Goal: Task Accomplishment & Management: Manage account settings

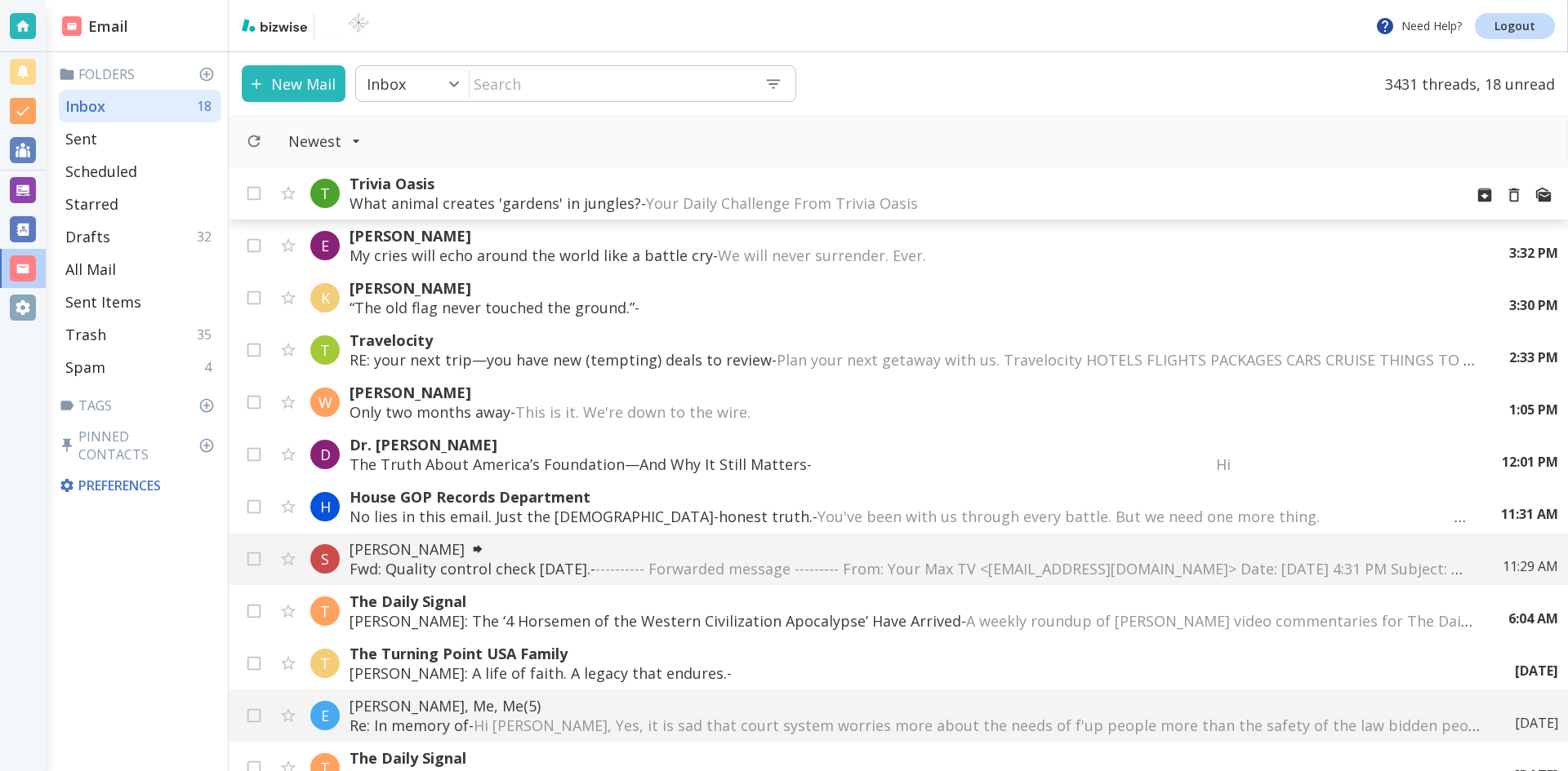
click at [538, 198] on p "What animal creates 'gardens' in jungles? - Your Daily Challenge From Trivia Oa…" at bounding box center [900, 203] width 1101 height 19
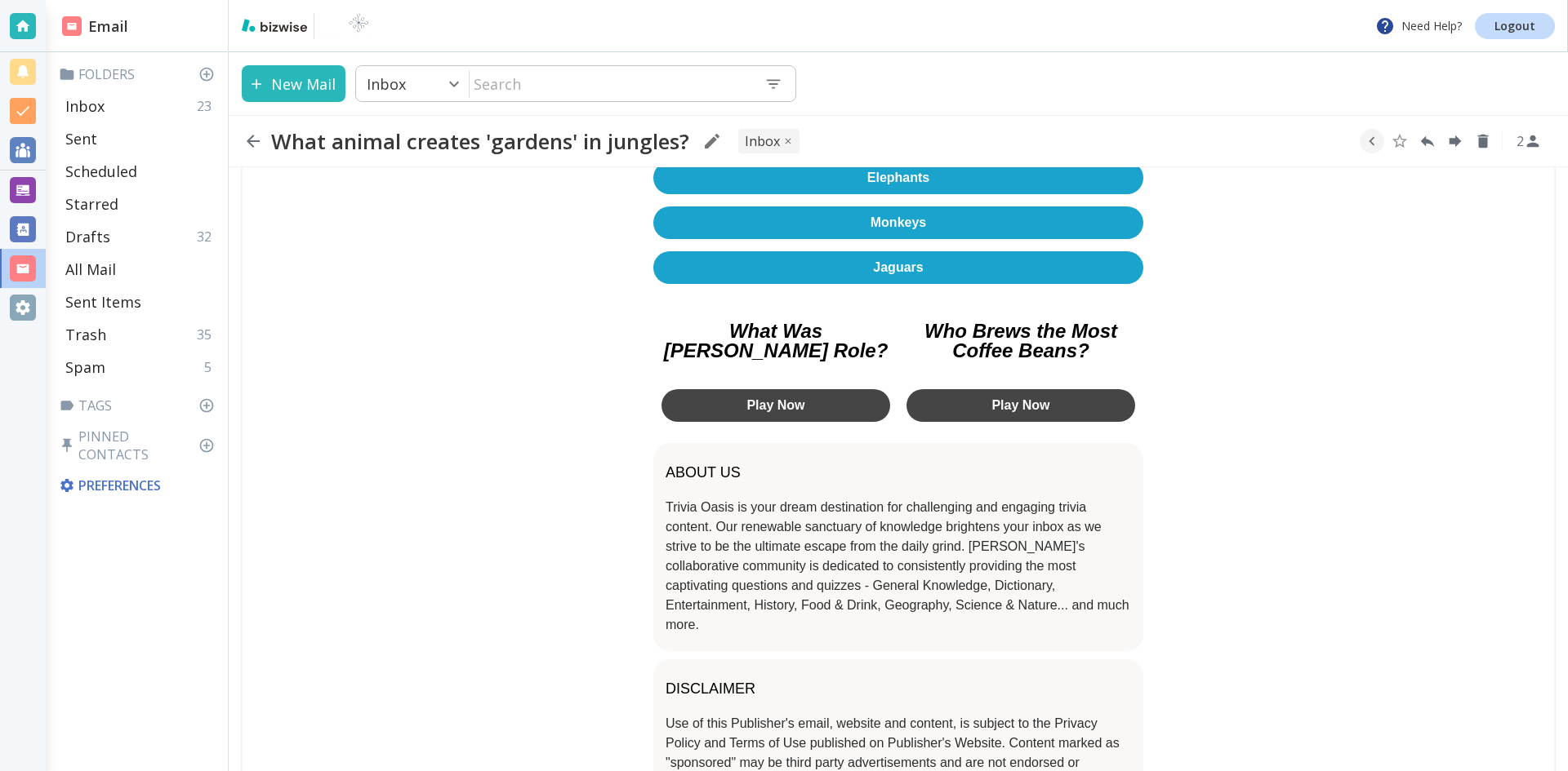
scroll to position [326, 0]
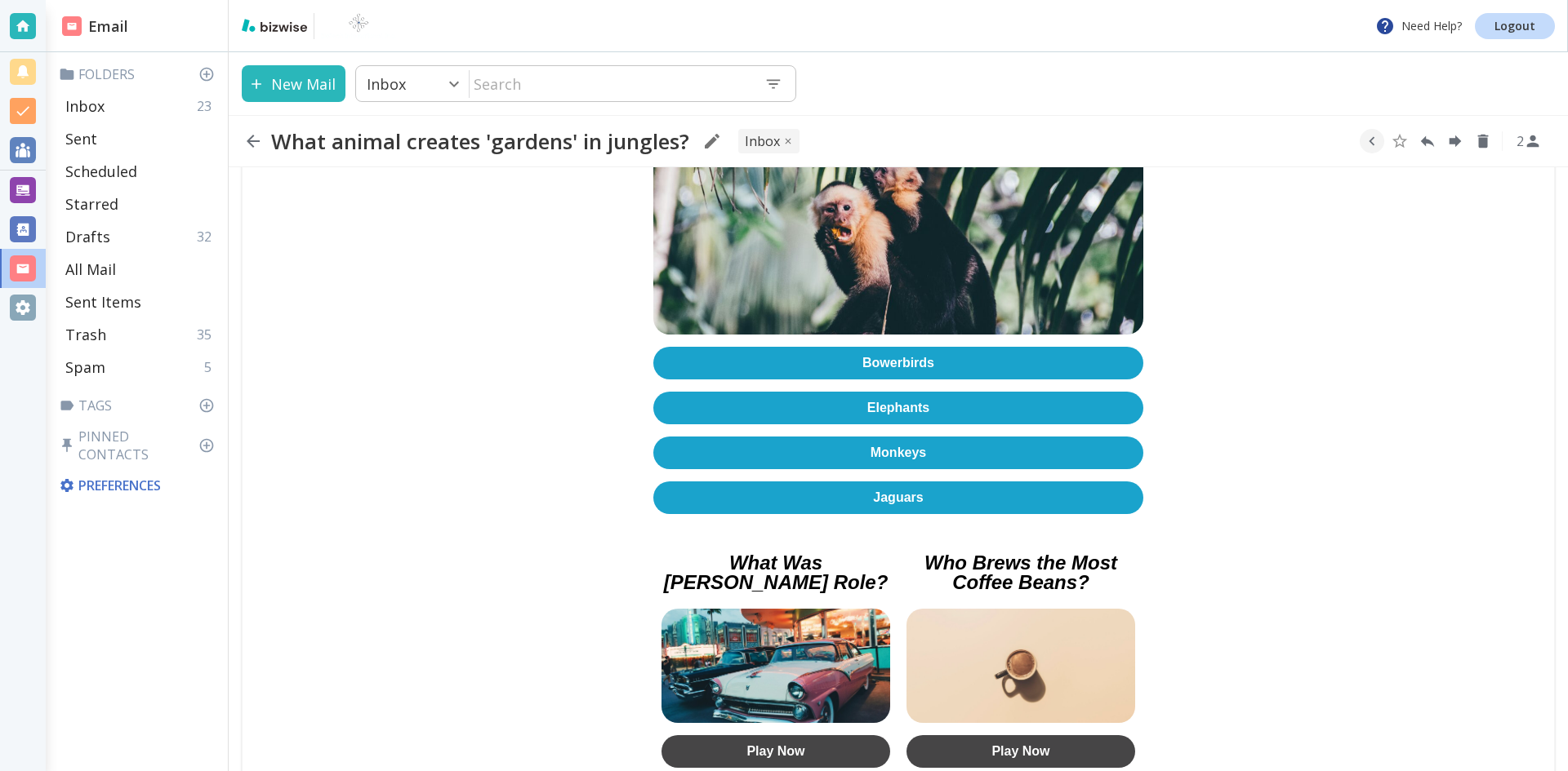
click at [894, 356] on link "Bowerbirds" at bounding box center [899, 363] width 490 height 32
click at [251, 140] on icon "button" at bounding box center [253, 140] width 13 height 13
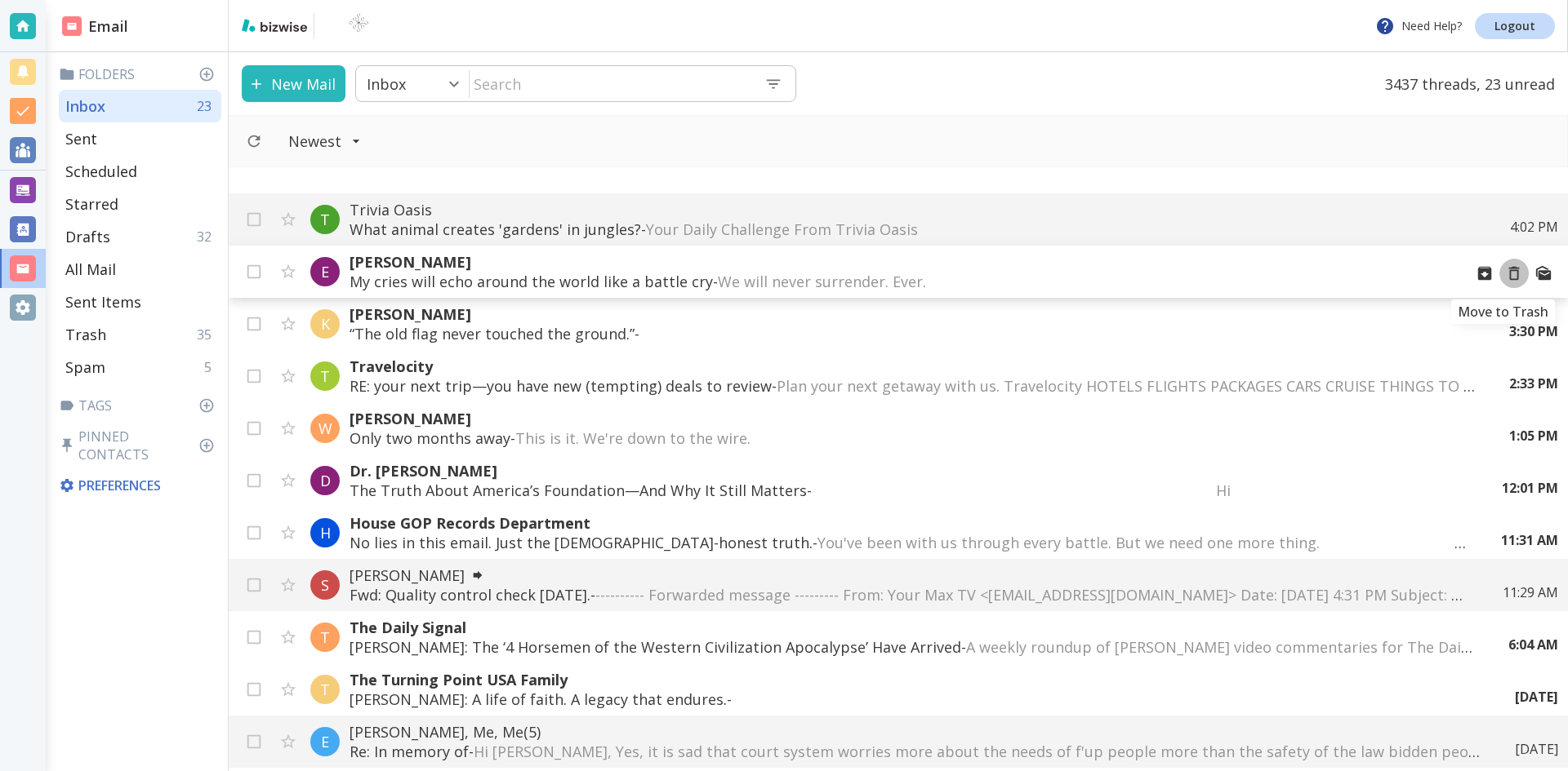
click at [1510, 271] on icon "Move to Trash" at bounding box center [1515, 274] width 10 height 14
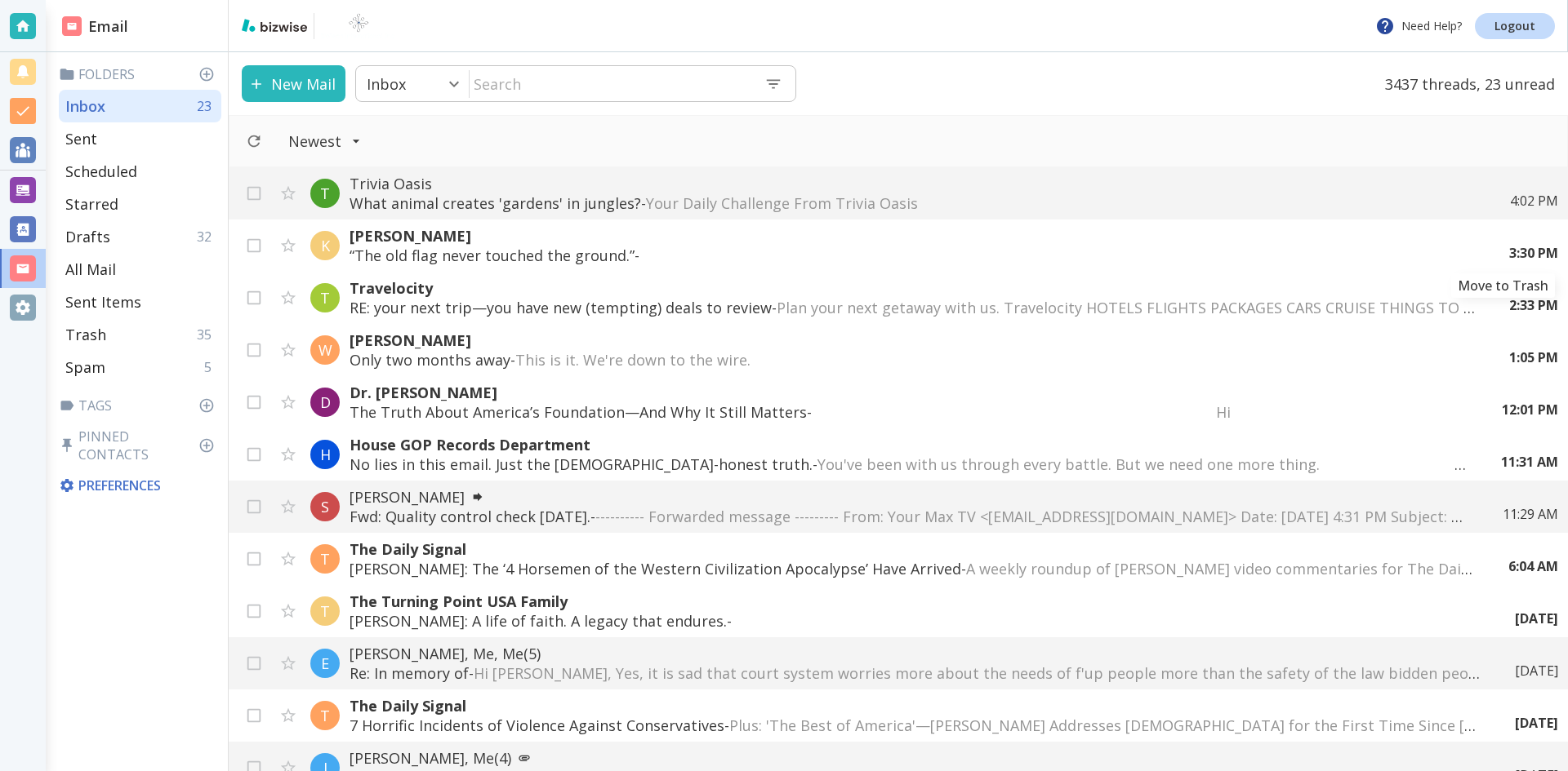
click at [0, 0] on icon "Move to Trash" at bounding box center [0, 0] width 0 height 0
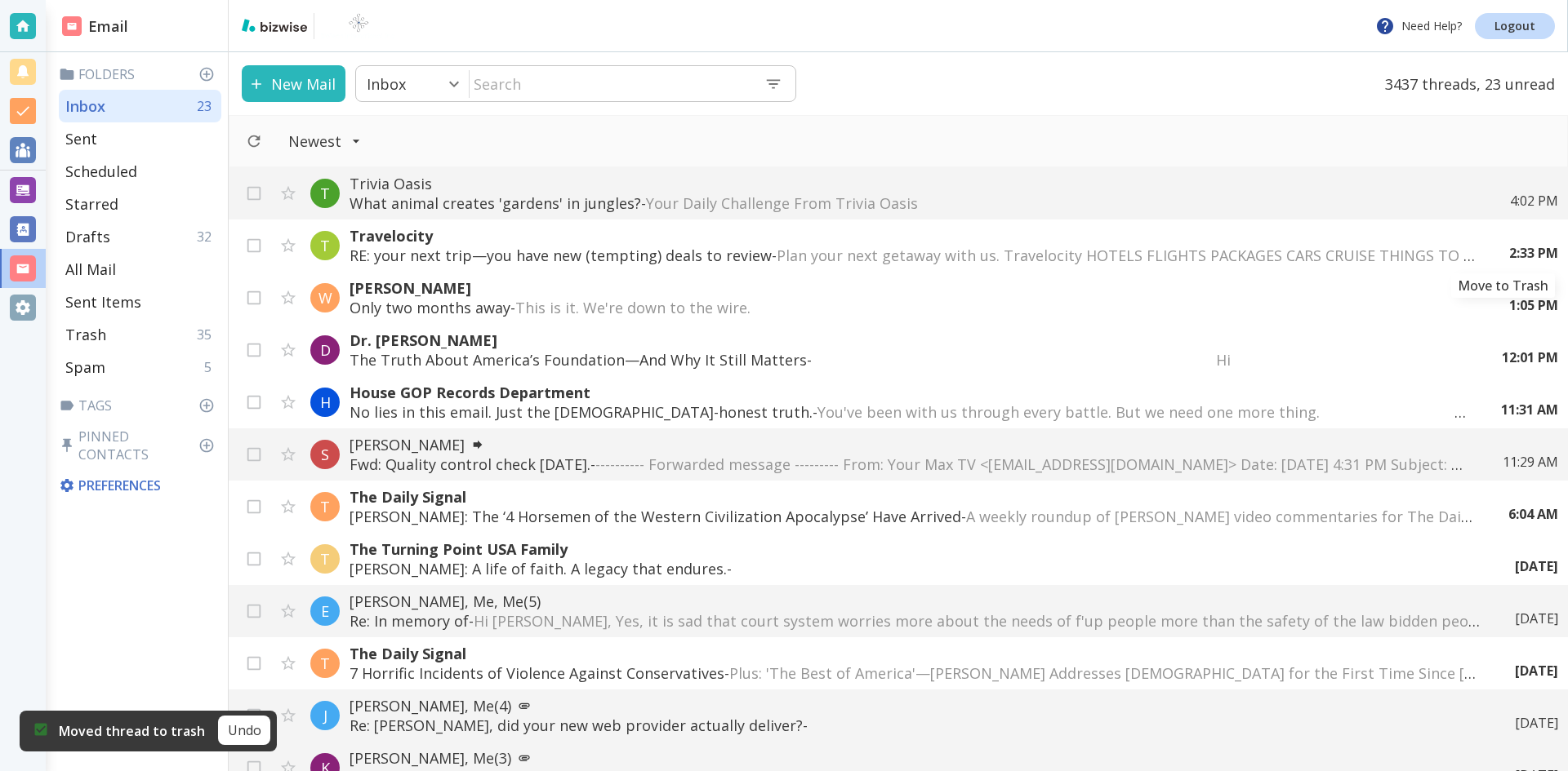
click at [0, 0] on icon "Move to Trash" at bounding box center [0, 0] width 0 height 0
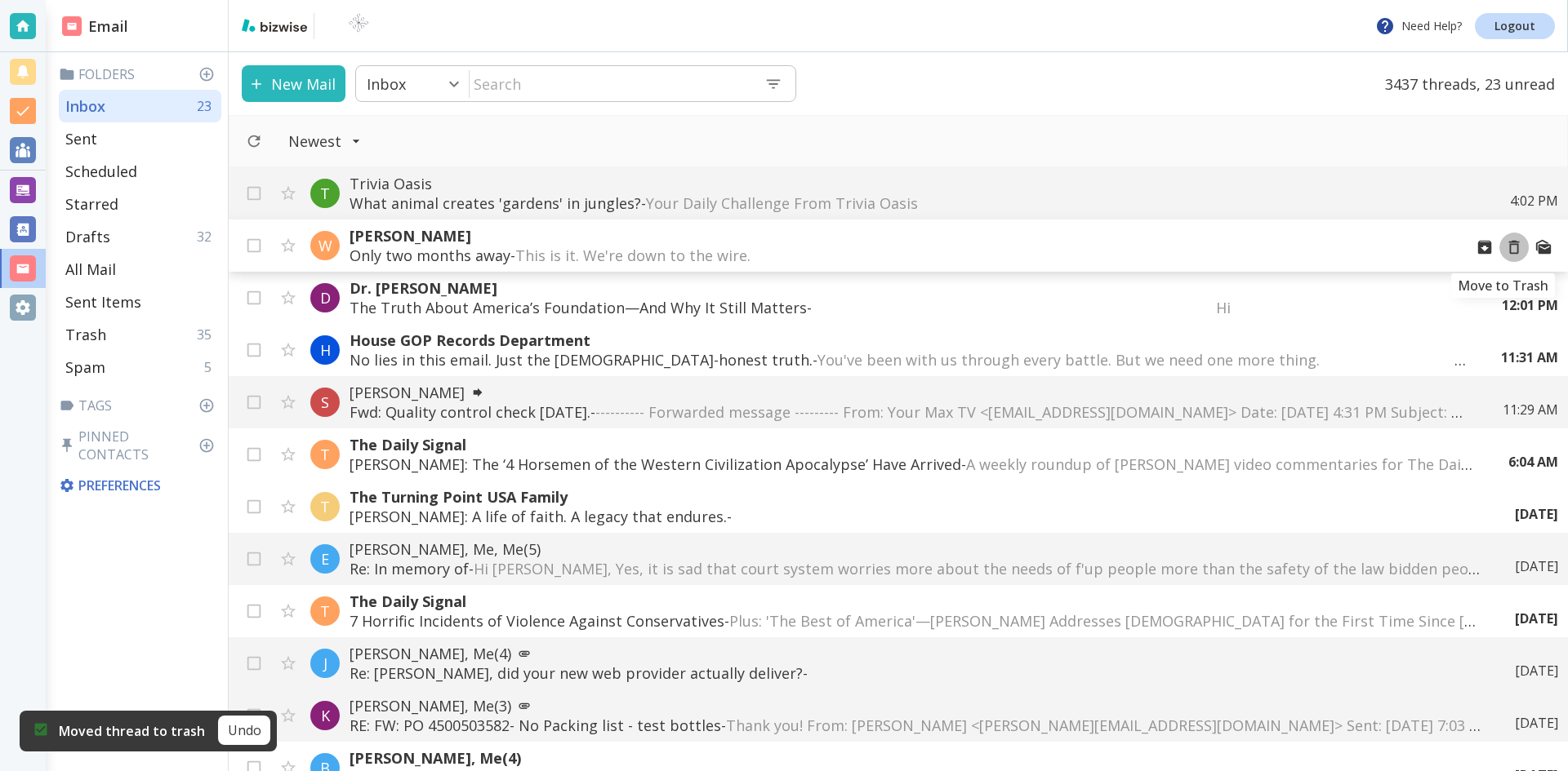
click at [1505, 246] on icon "Move to Trash" at bounding box center [1514, 247] width 18 height 18
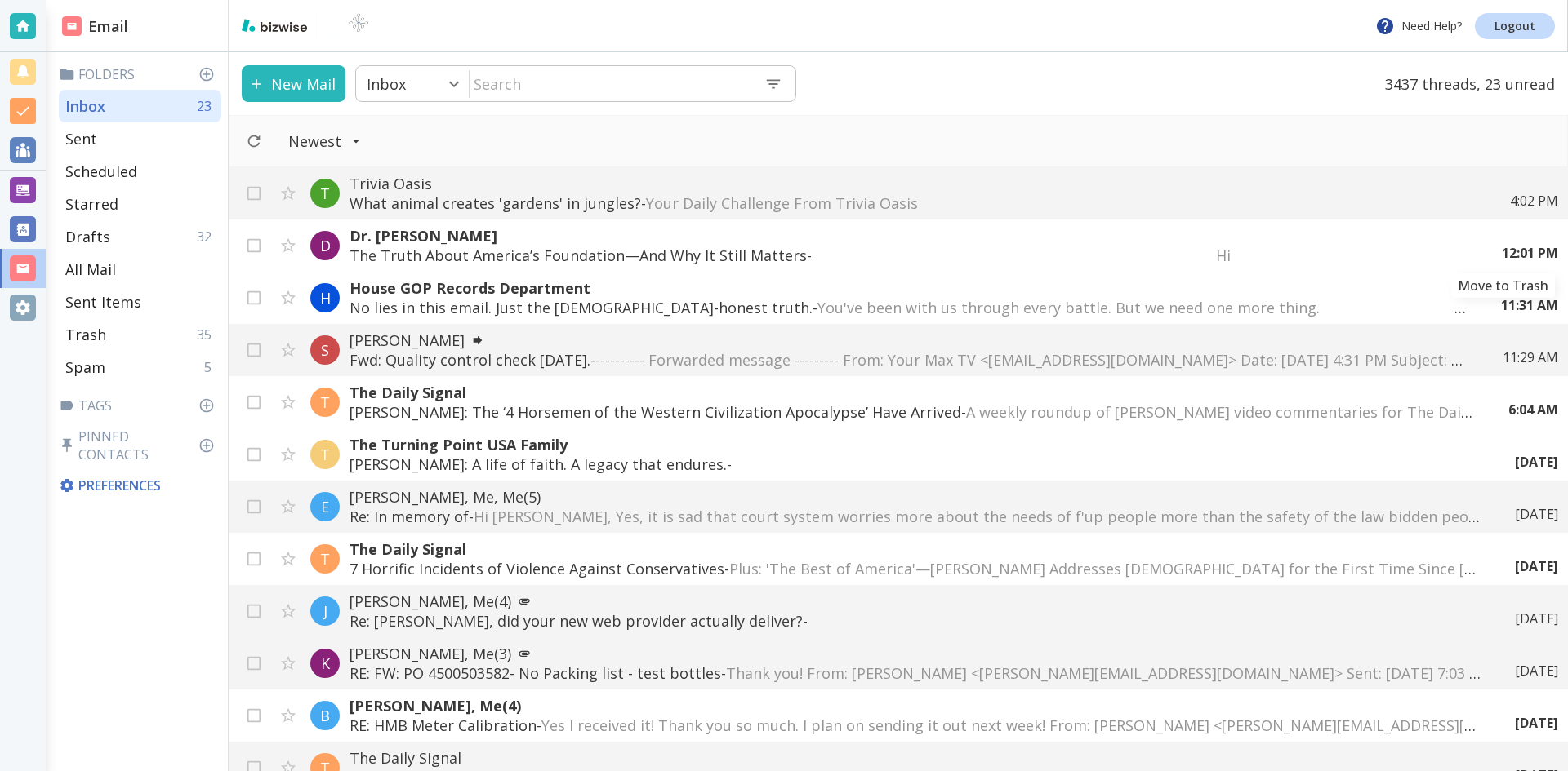
click at [0, 0] on icon "Move to Trash" at bounding box center [0, 0] width 0 height 0
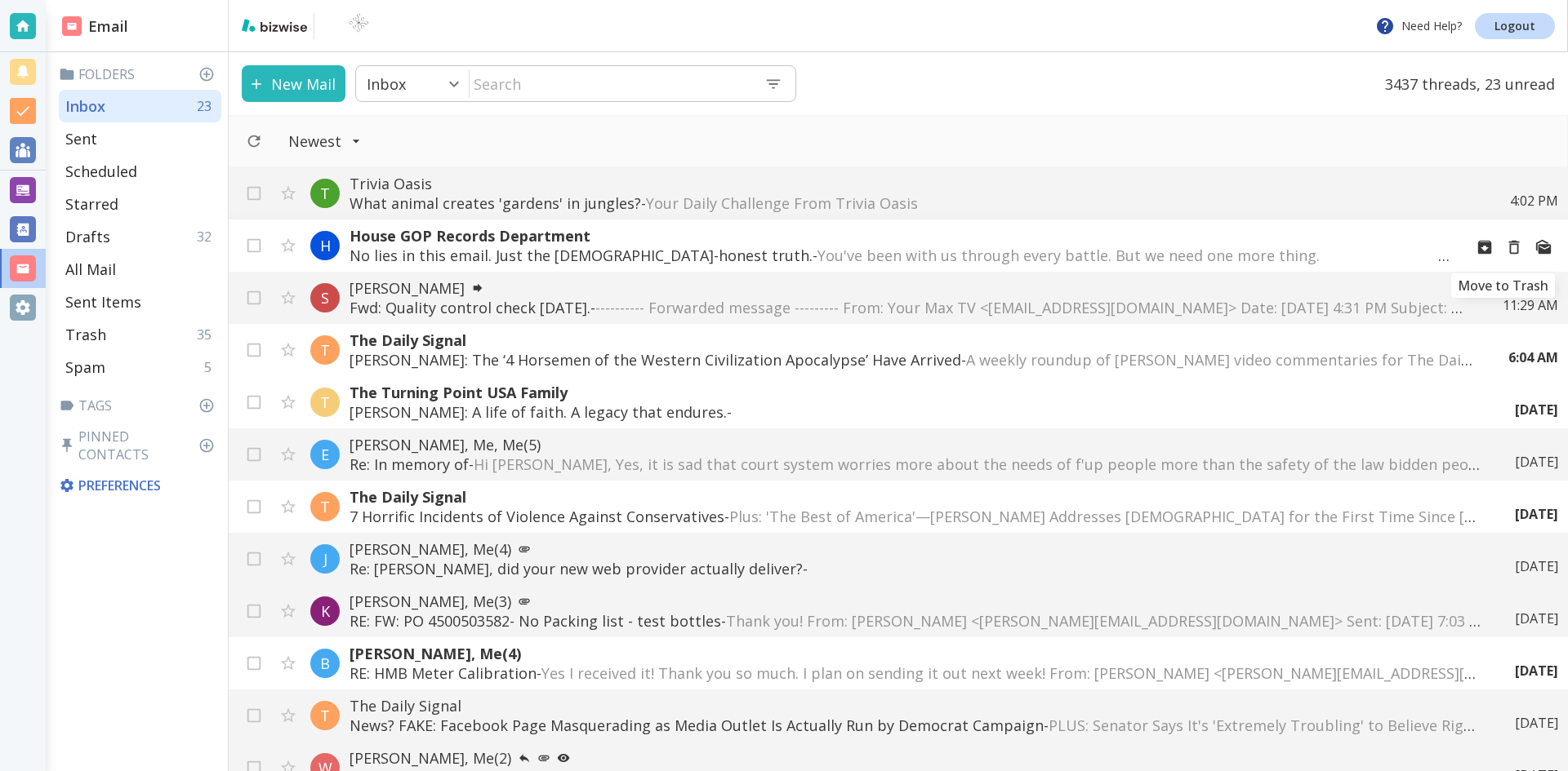
click at [1505, 248] on icon "Move to Trash" at bounding box center [1514, 247] width 18 height 18
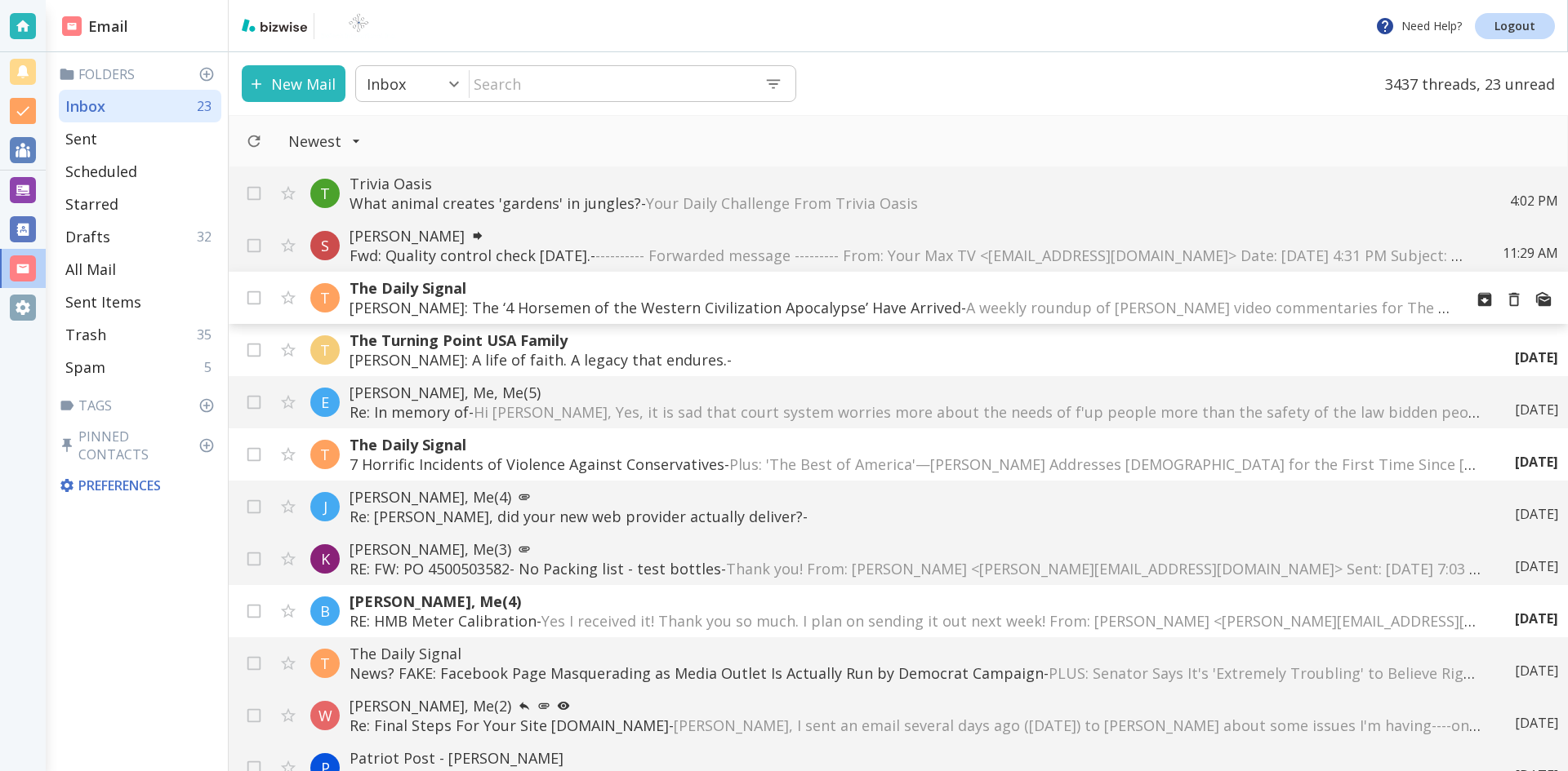
click at [857, 304] on p "[PERSON_NAME]: The ‘4 Horsemen of the Western Civilization Apocalypse’ Have Arr…" at bounding box center [900, 308] width 1101 height 19
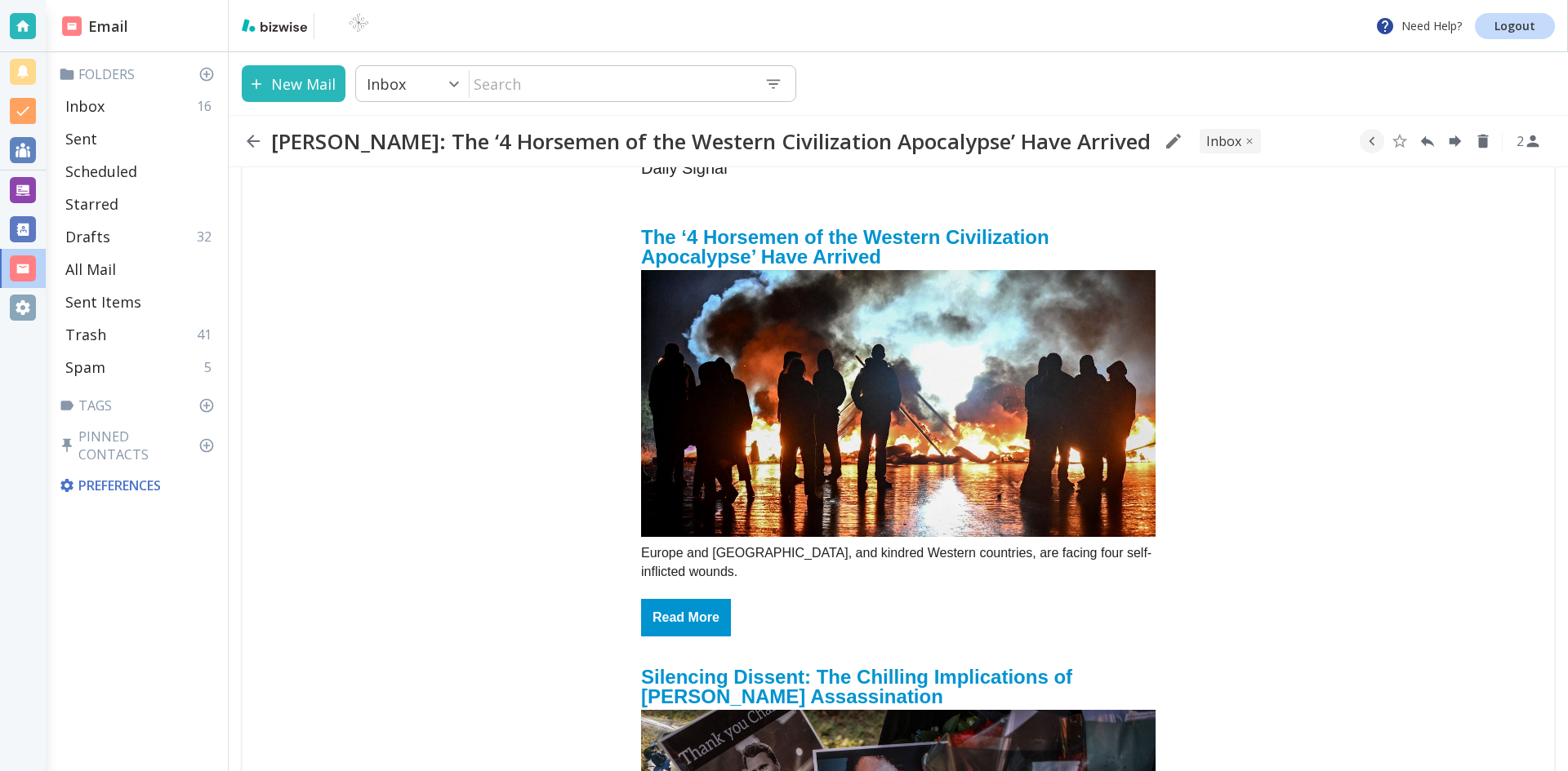
scroll to position [163, 0]
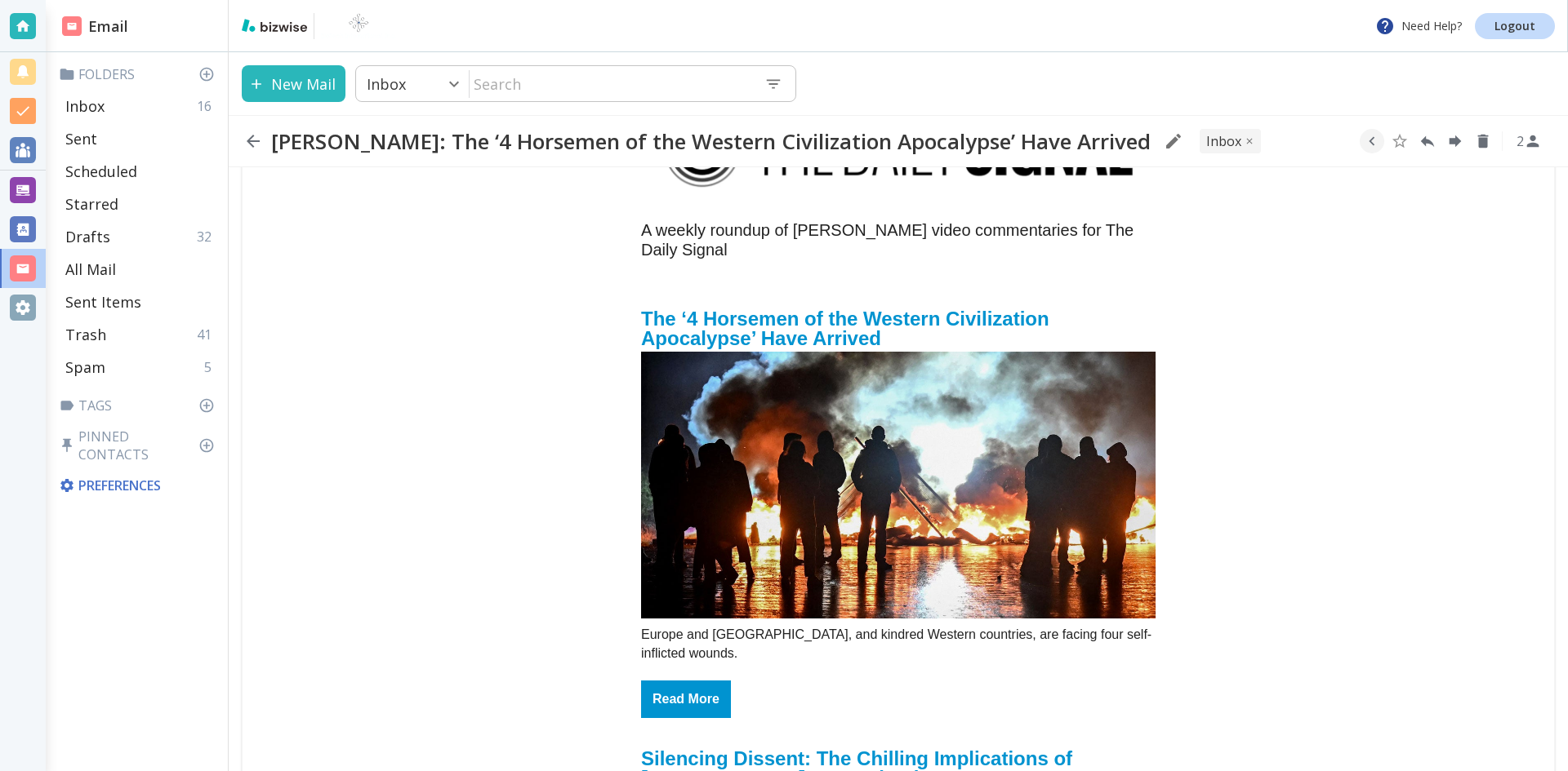
click at [869, 380] on img "email_name" at bounding box center [899, 485] width 515 height 268
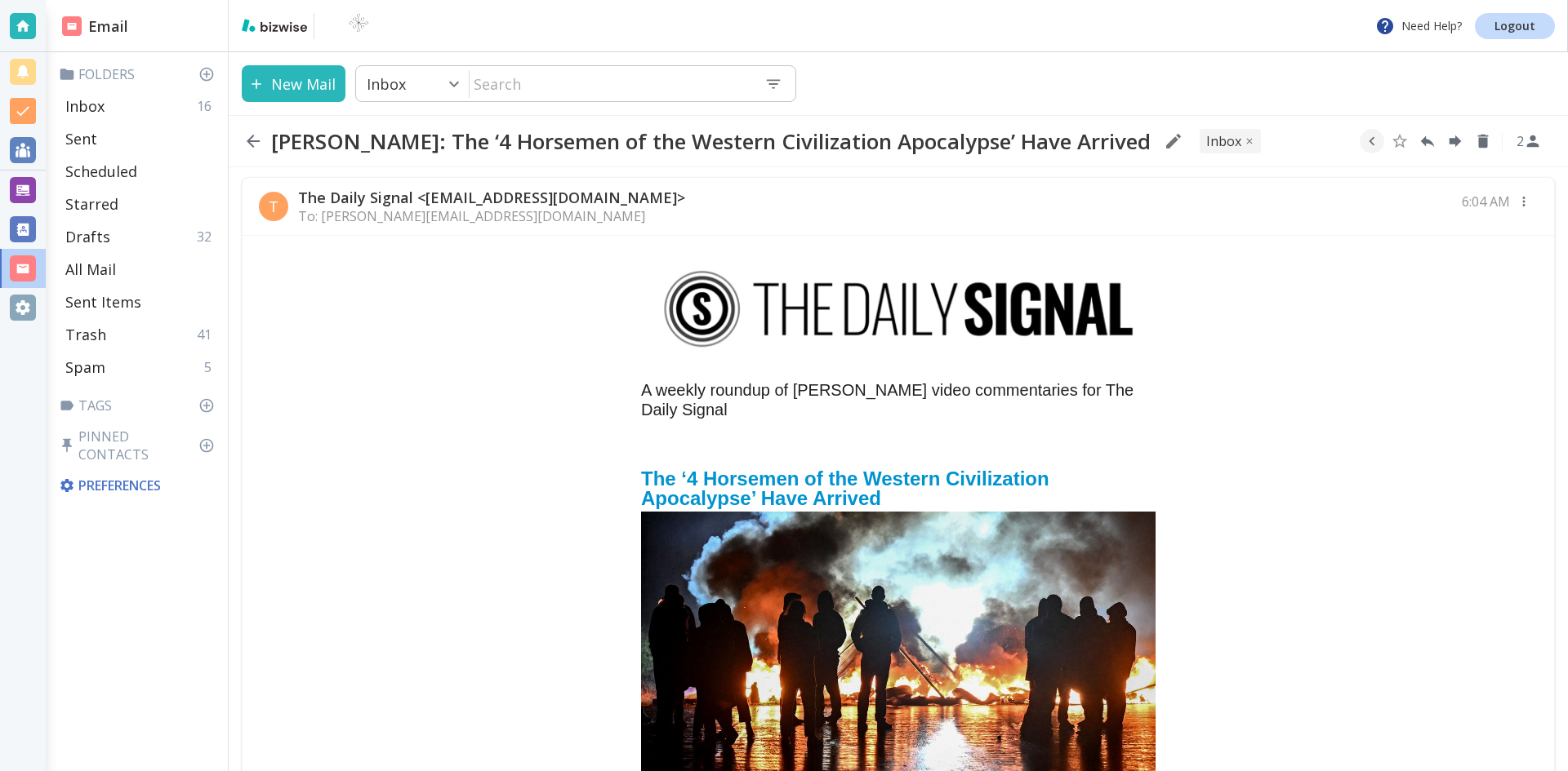
scroll to position [0, 0]
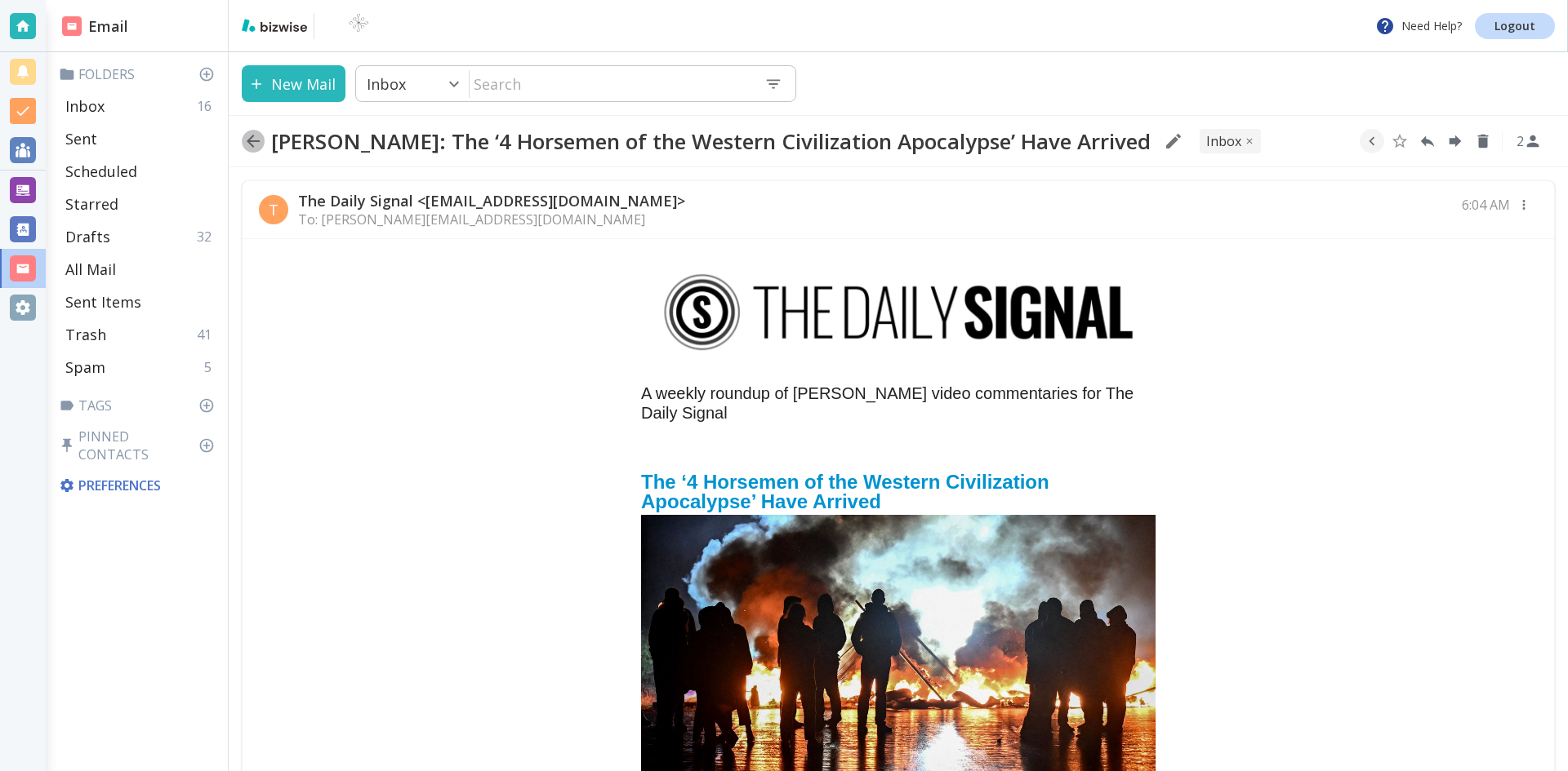
click at [253, 142] on icon "button" at bounding box center [253, 140] width 13 height 13
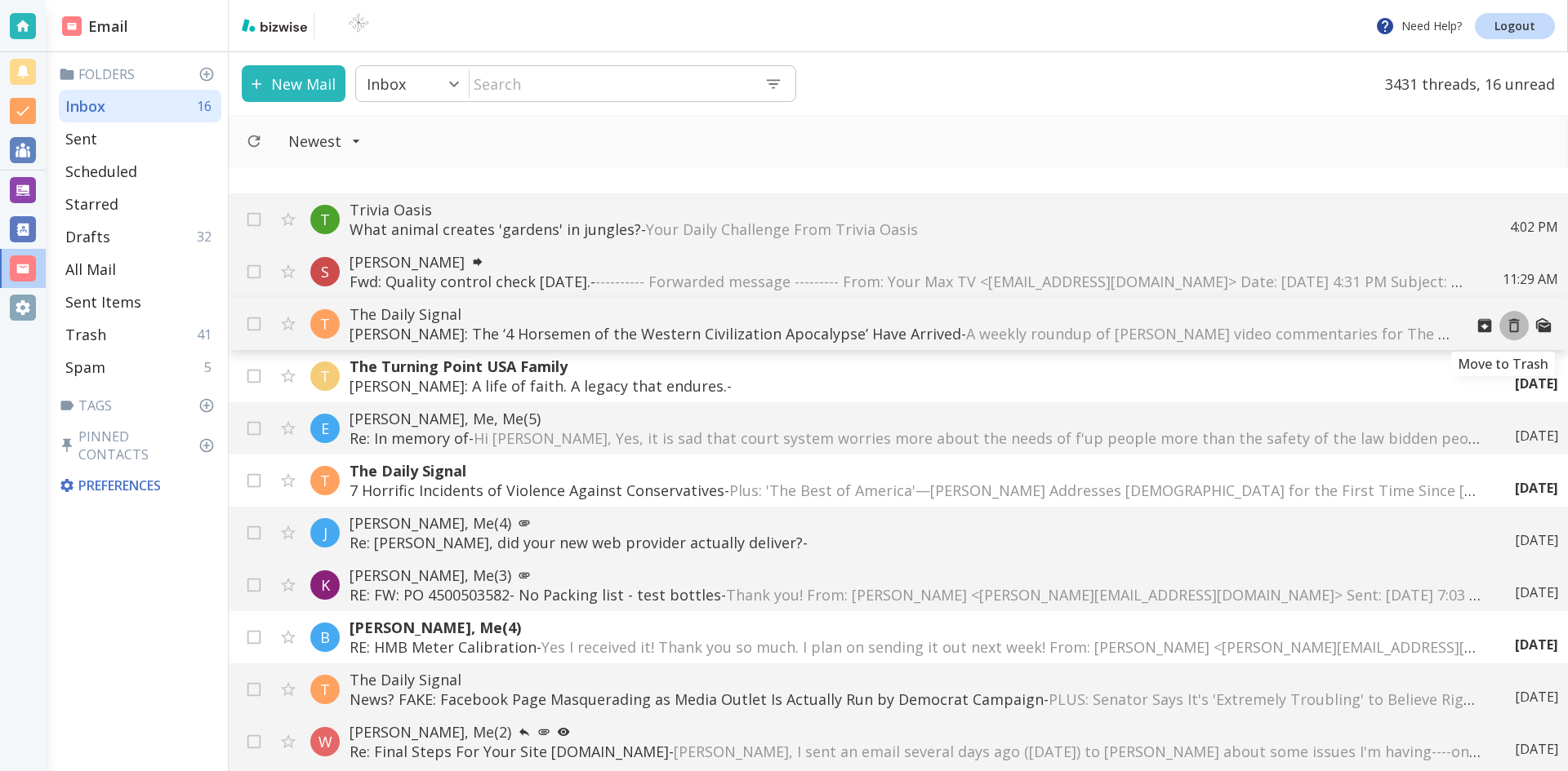
click at [1505, 324] on icon "Move to Trash" at bounding box center [1514, 325] width 18 height 18
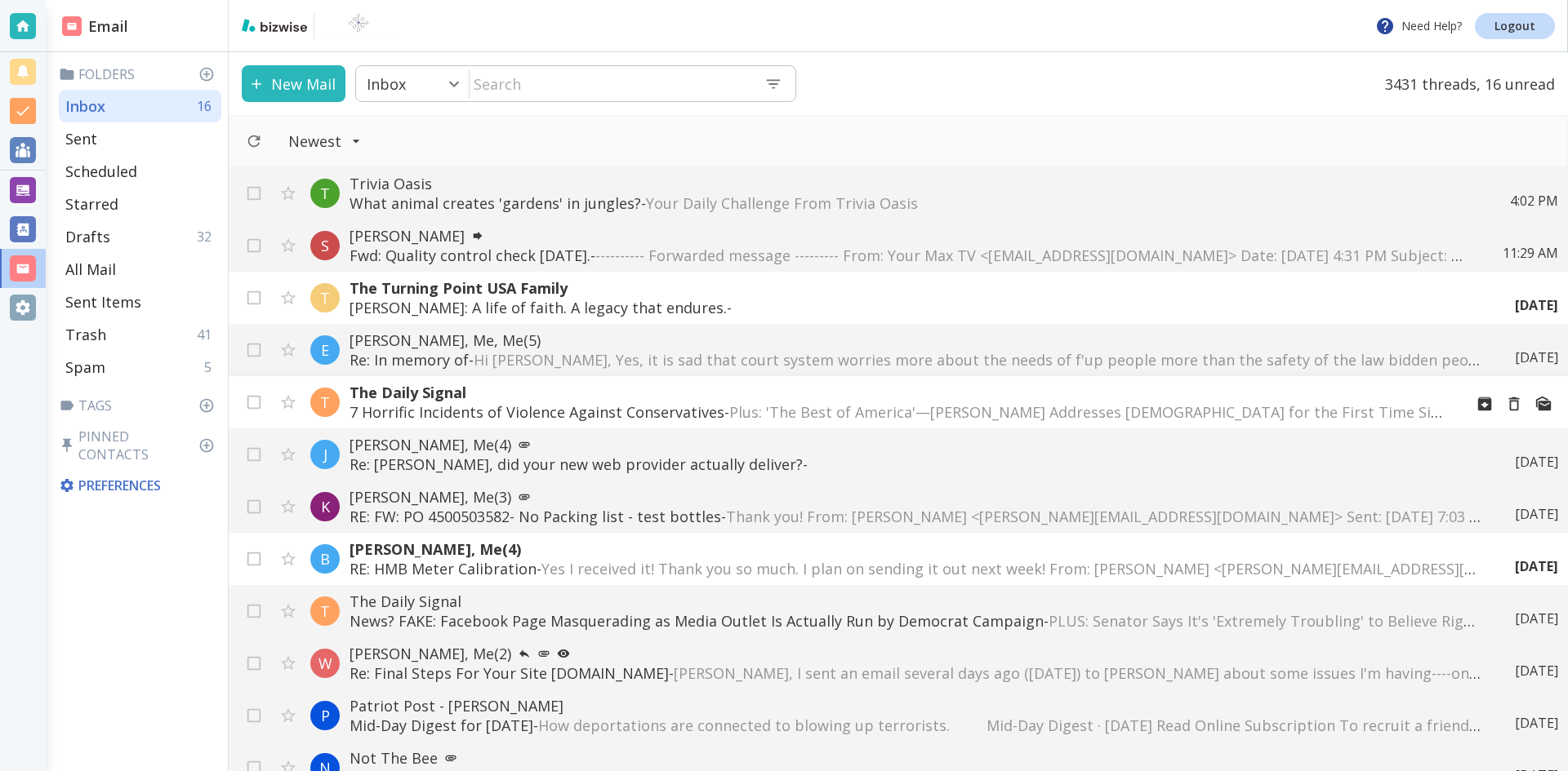
click at [701, 406] on p "7 Horrific Incidents of Violence Against Conservatives - Plus: 'The Best of Ame…" at bounding box center [900, 412] width 1101 height 19
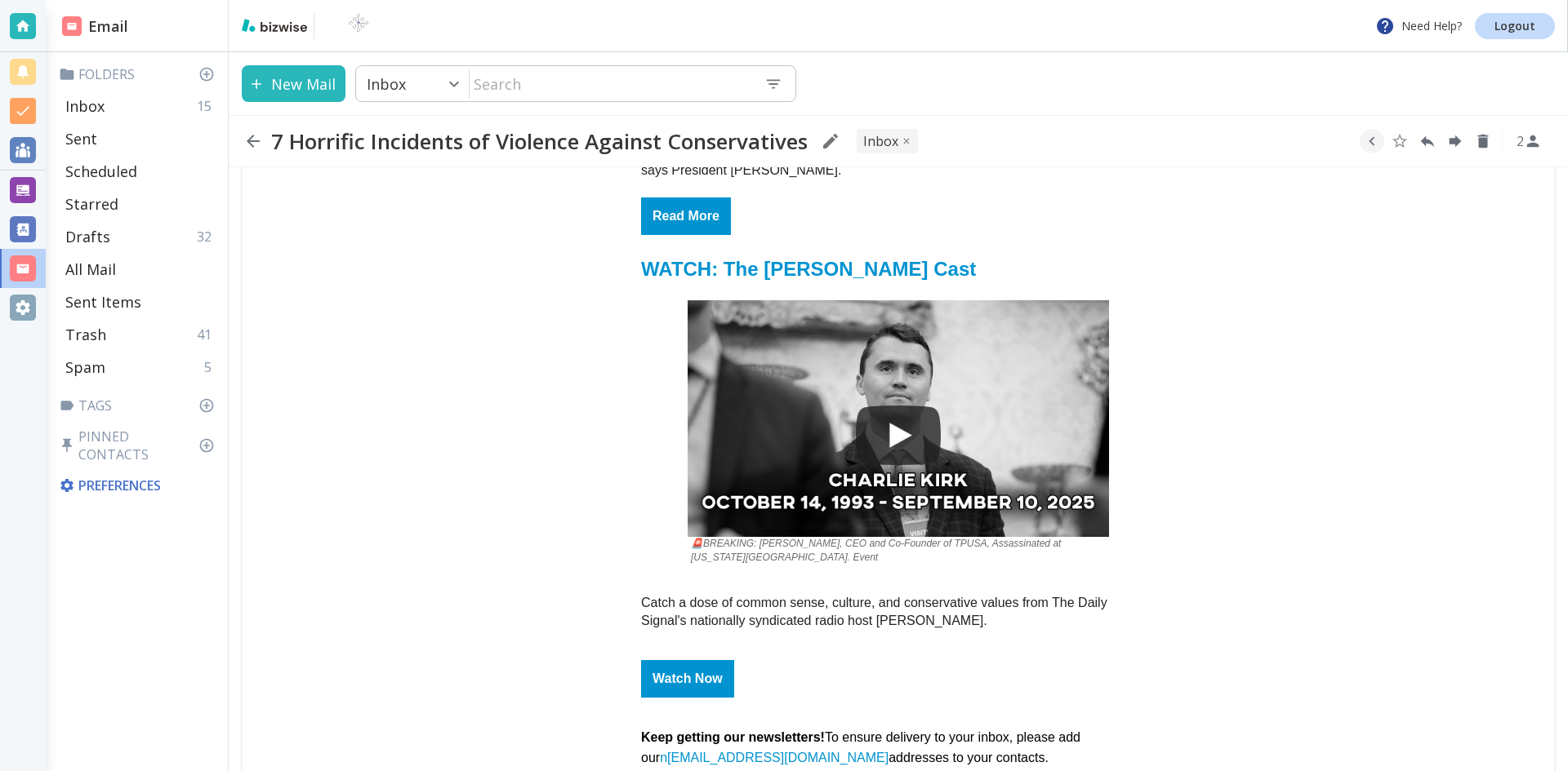
scroll to position [4735, 0]
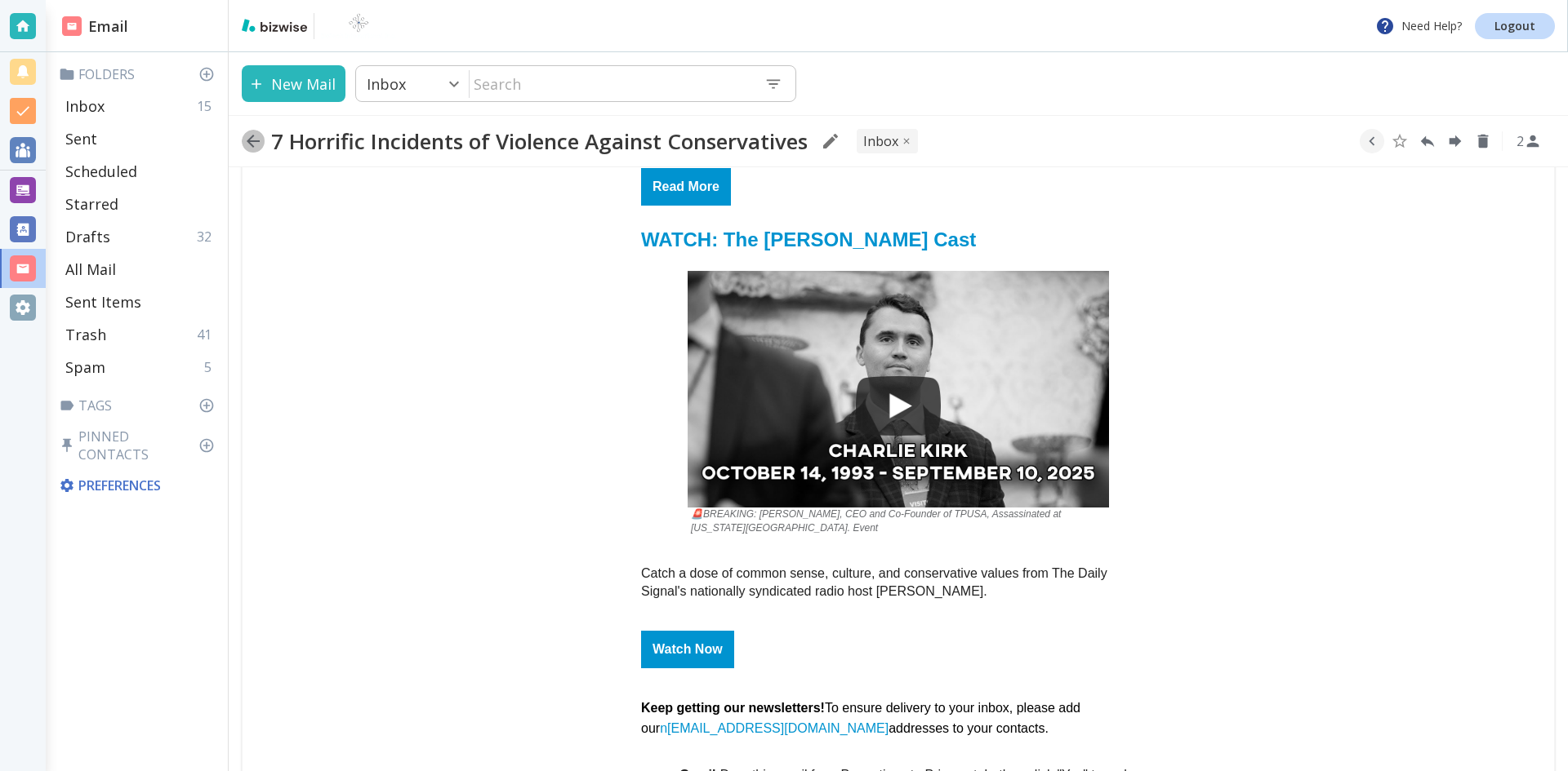
click at [253, 135] on icon "button" at bounding box center [253, 140] width 13 height 13
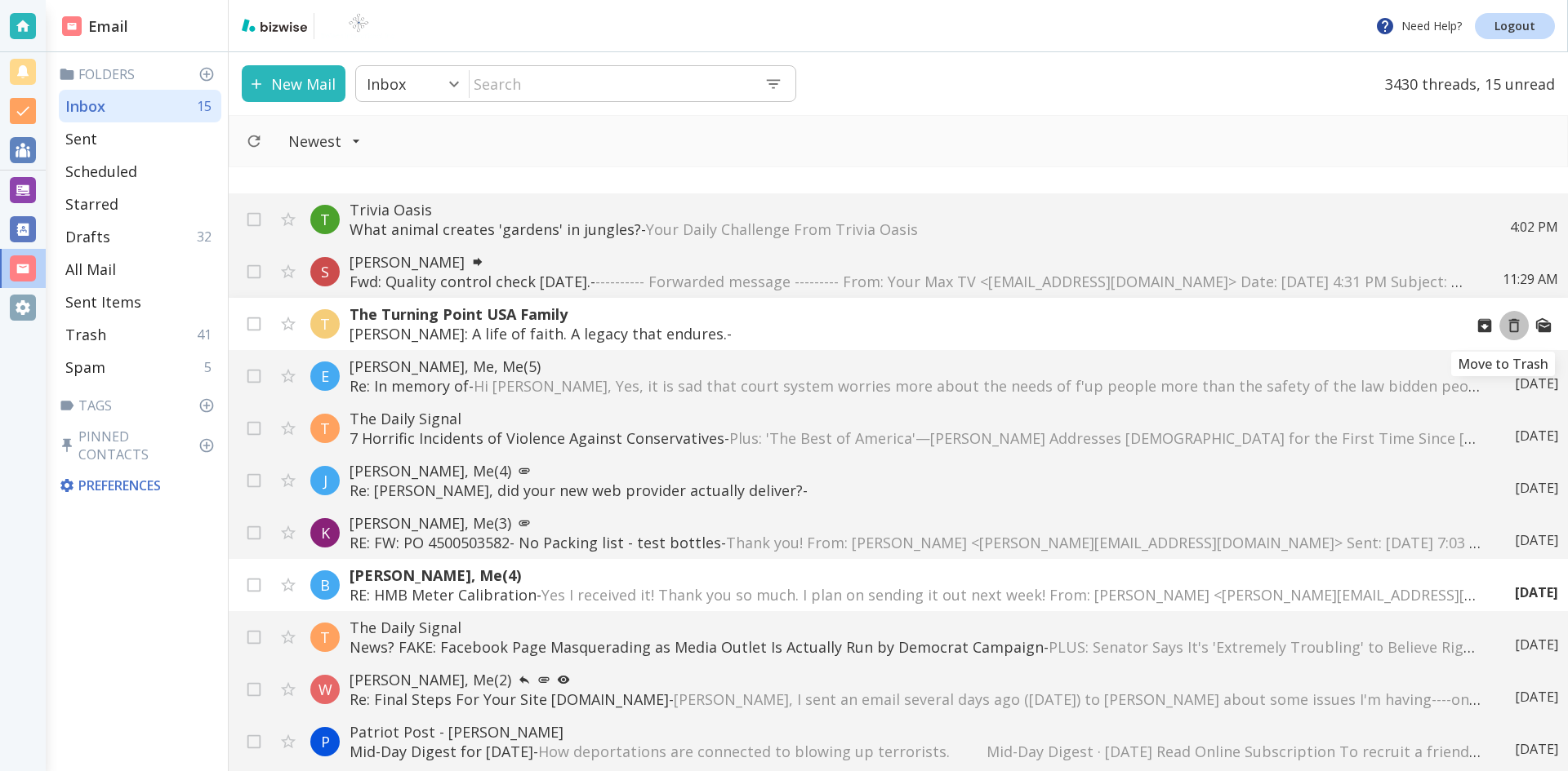
click at [1505, 325] on icon "Move to Trash" at bounding box center [1514, 325] width 18 height 18
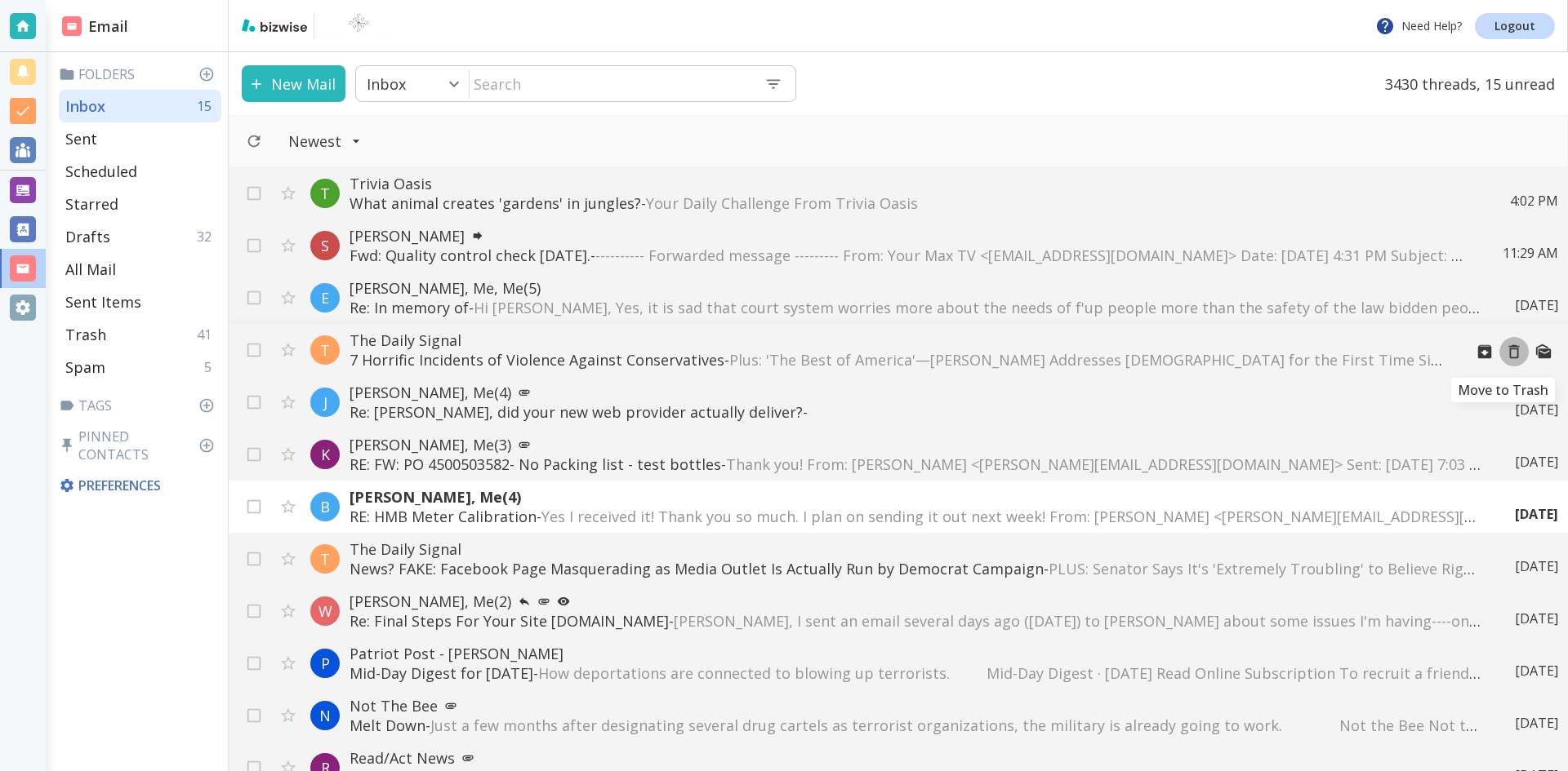
click at [1505, 354] on icon "Move to Trash" at bounding box center [1514, 351] width 18 height 18
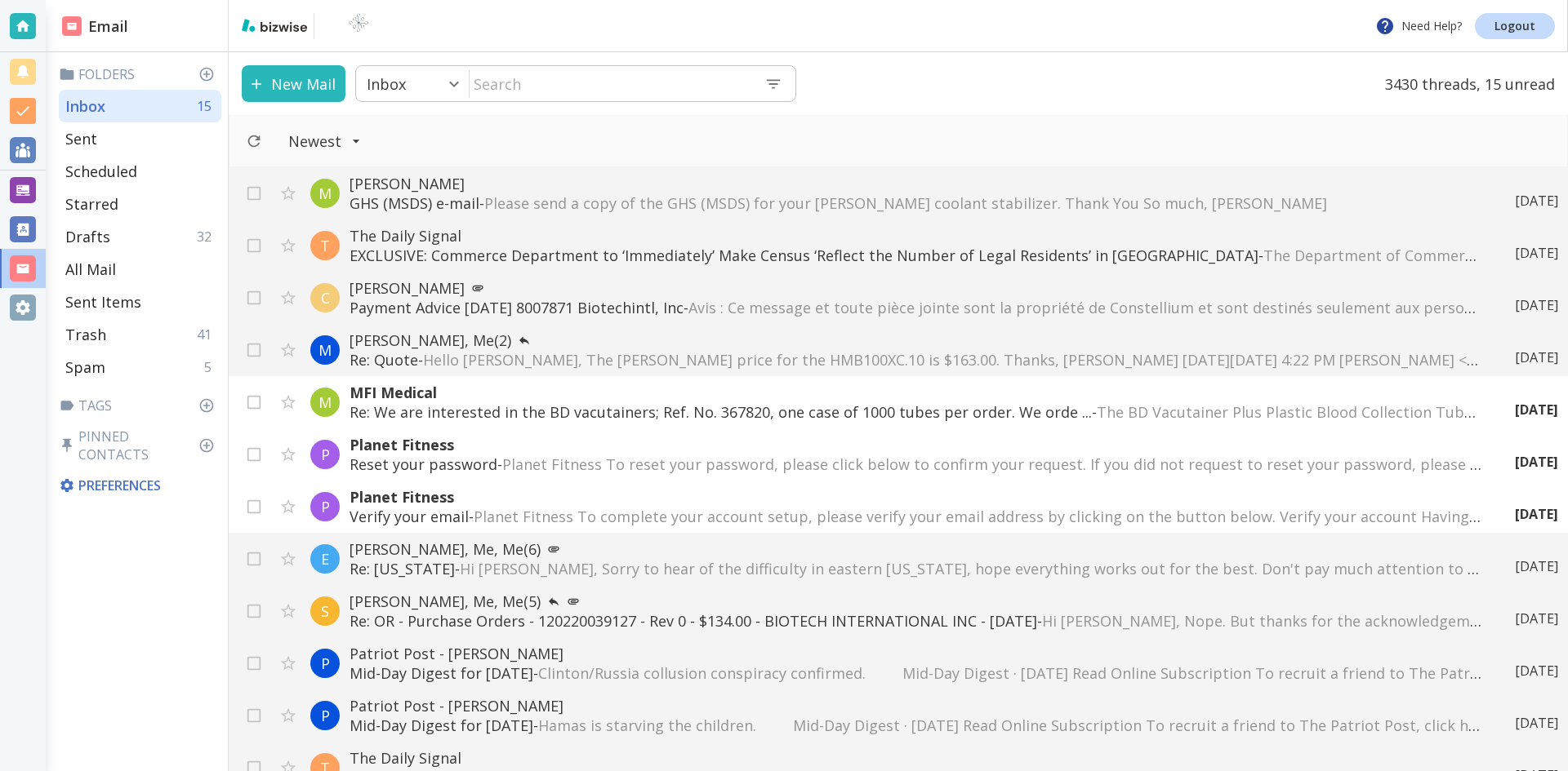
scroll to position [2664, 0]
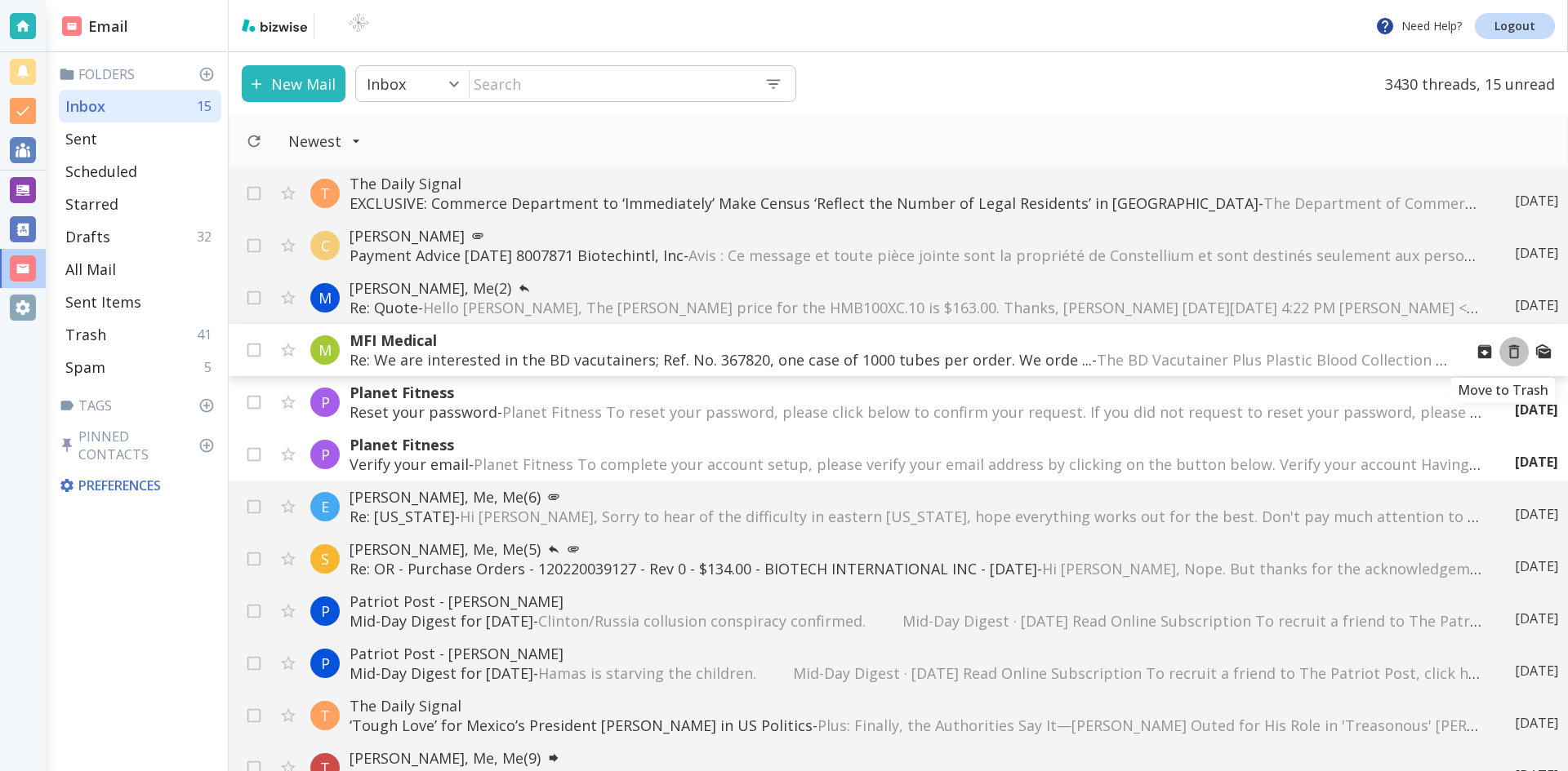
click at [1505, 351] on icon "Move to Trash" at bounding box center [1514, 351] width 18 height 18
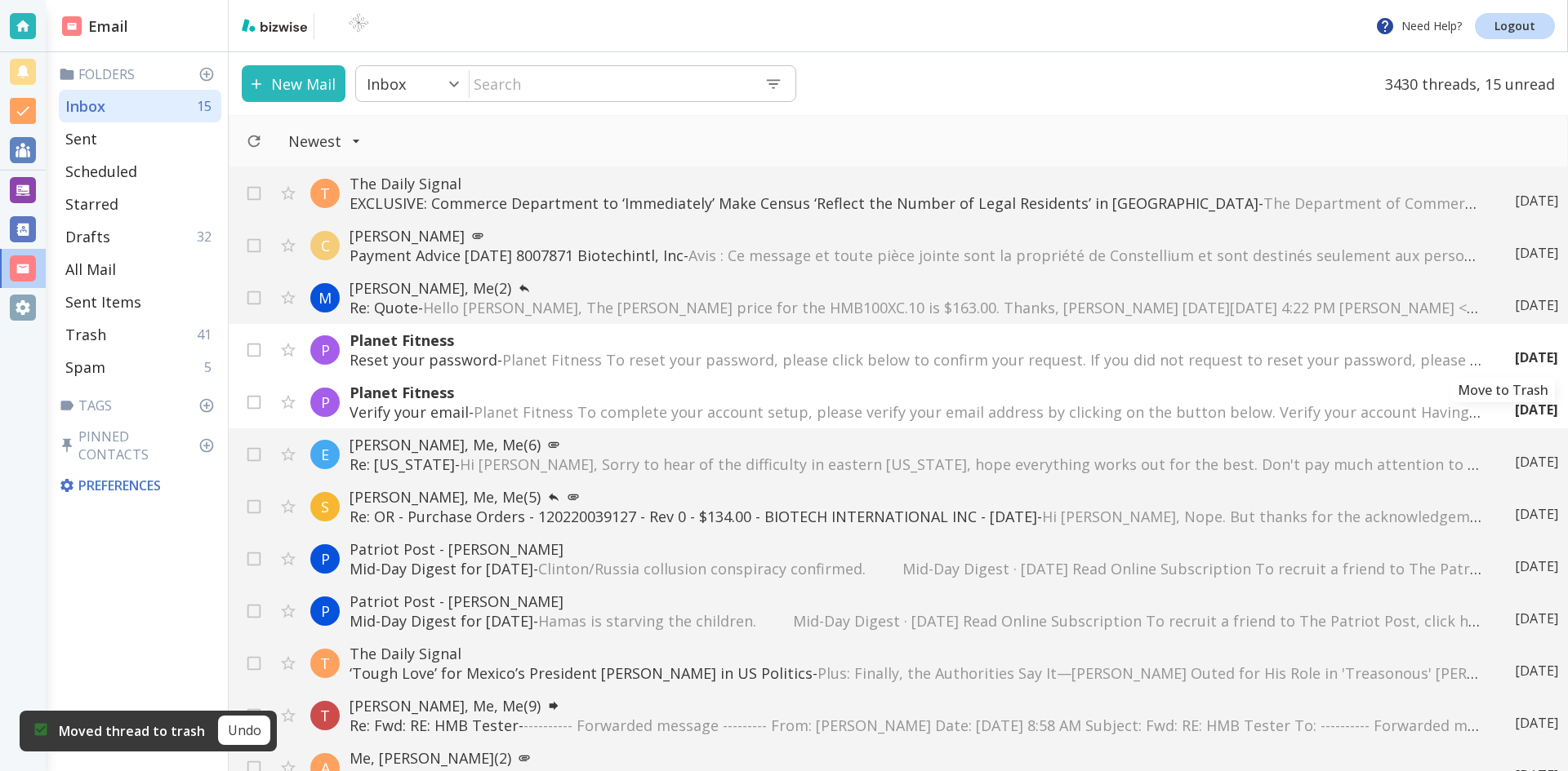
click at [0, 0] on icon "Move to Trash" at bounding box center [0, 0] width 0 height 0
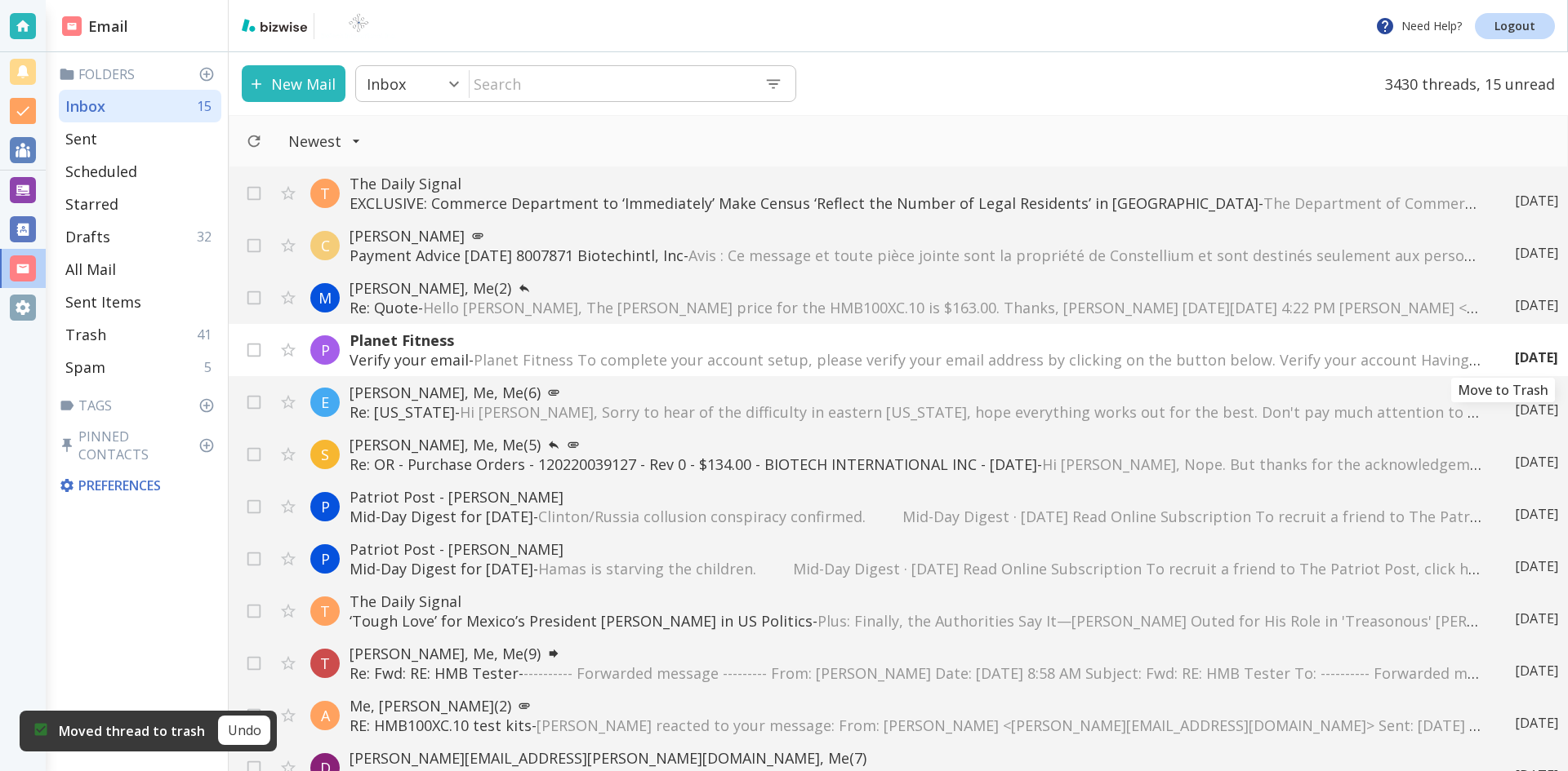
click at [0, 0] on icon "Move to Trash" at bounding box center [0, 0] width 0 height 0
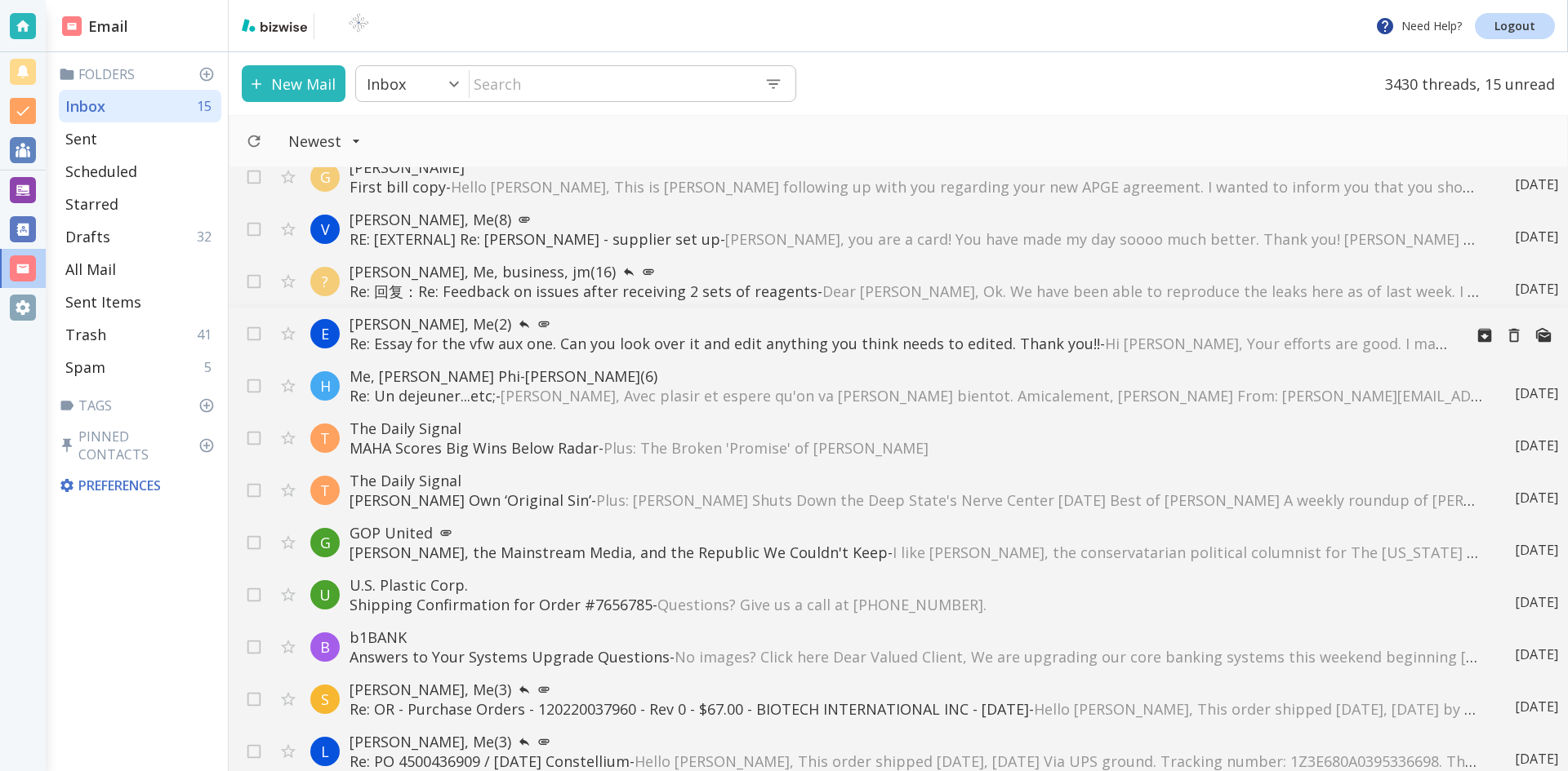
scroll to position [6419, 0]
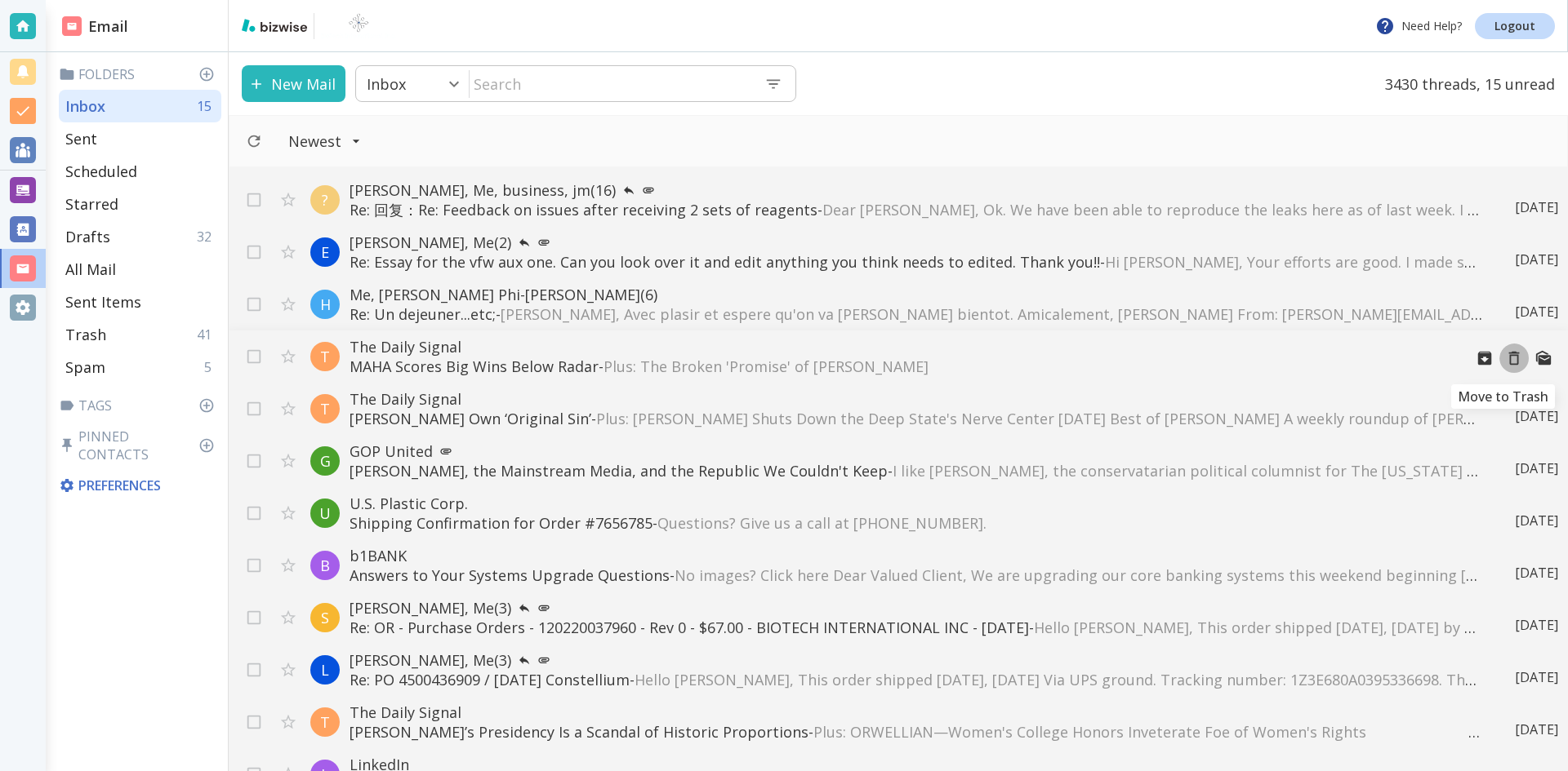
click at [1505, 357] on icon "Move to Trash" at bounding box center [1514, 358] width 18 height 18
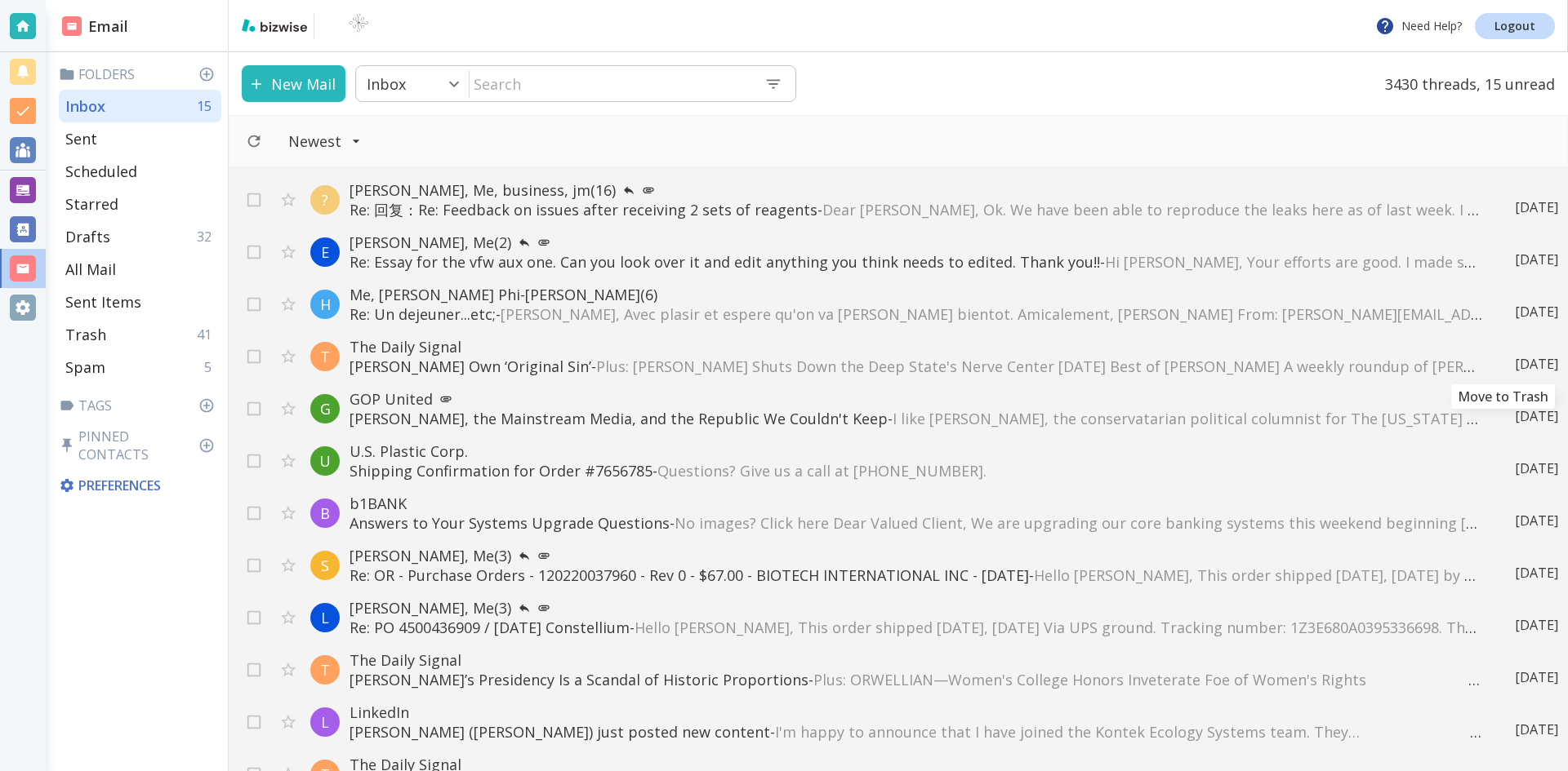
click at [1503, 357] on div "[DATE]" at bounding box center [1530, 364] width 57 height 18
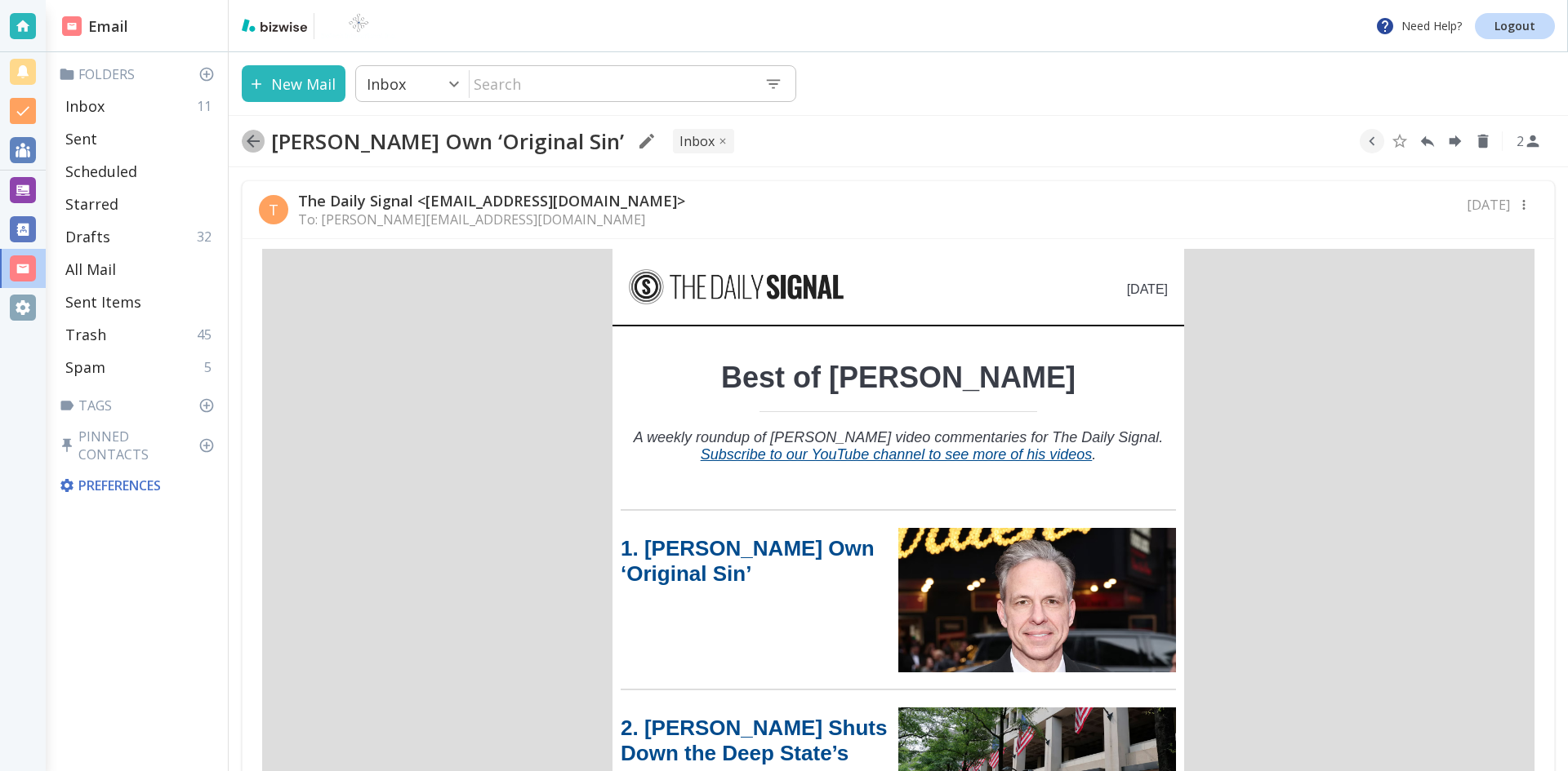
click at [251, 140] on icon "button" at bounding box center [253, 141] width 19 height 19
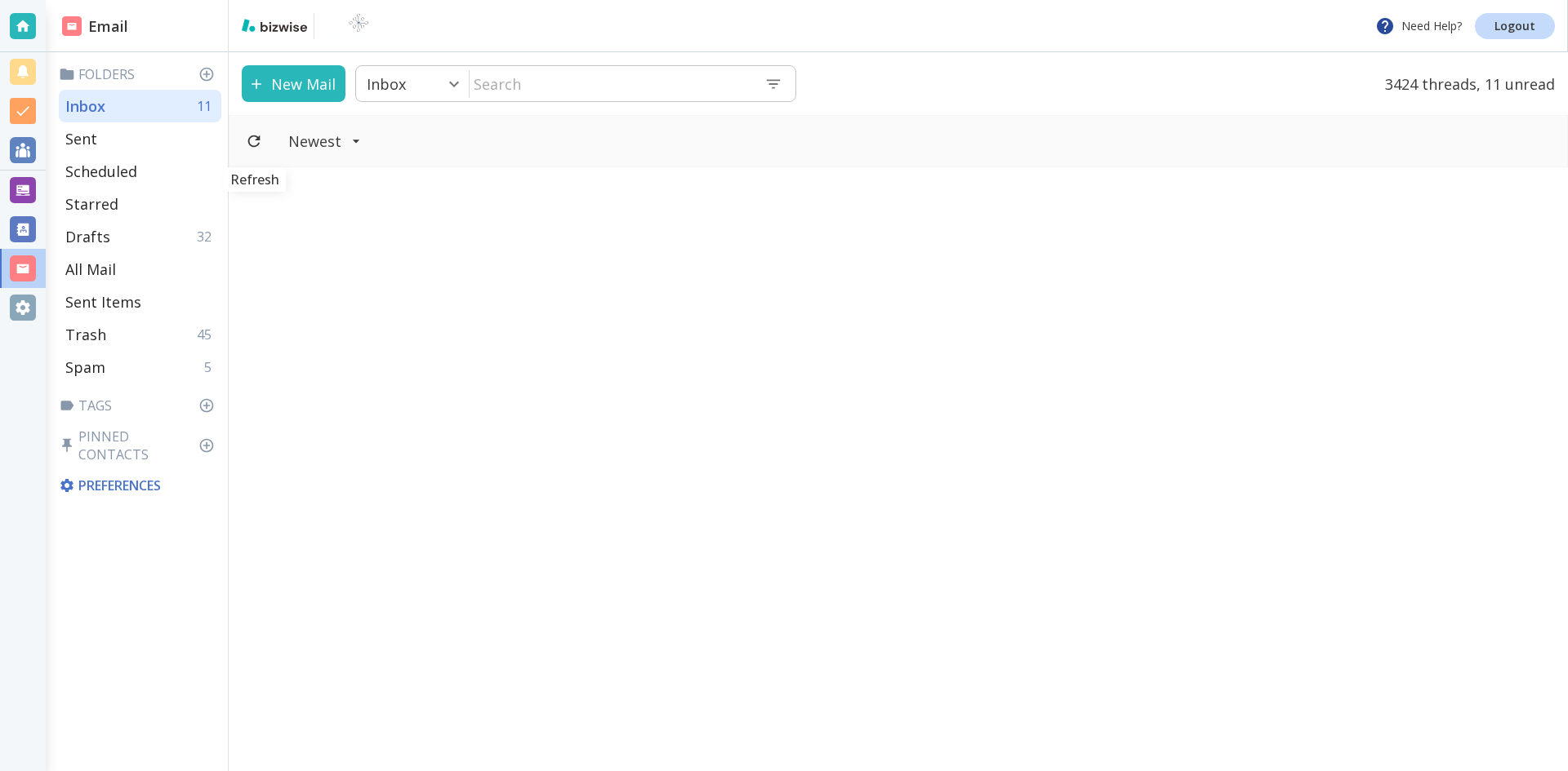
scroll to position [6419, 0]
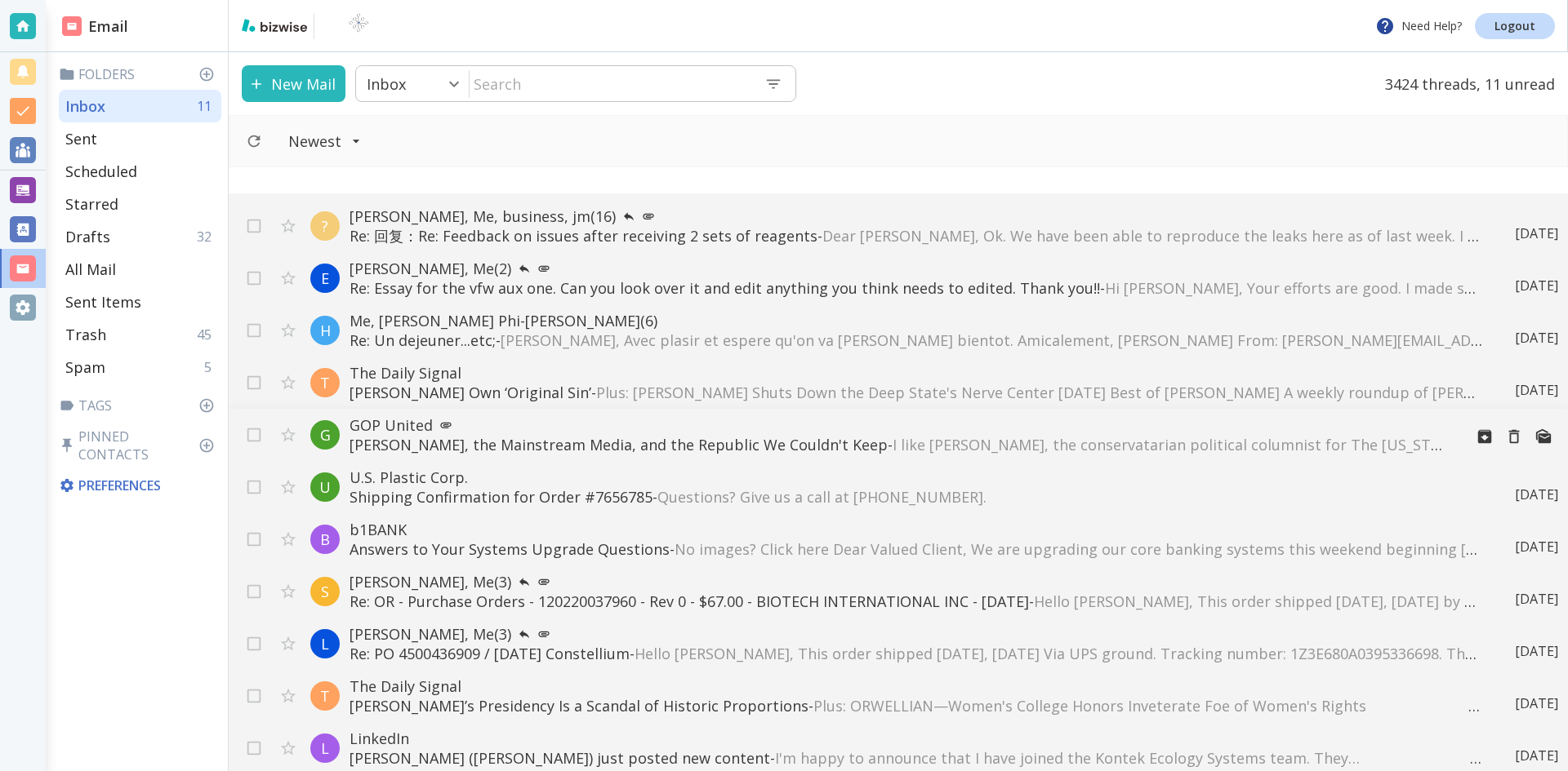
click at [893, 439] on span "I like [PERSON_NAME], the conservatarian political columnist for The [US_STATE]…" at bounding box center [1469, 445] width 1154 height 19
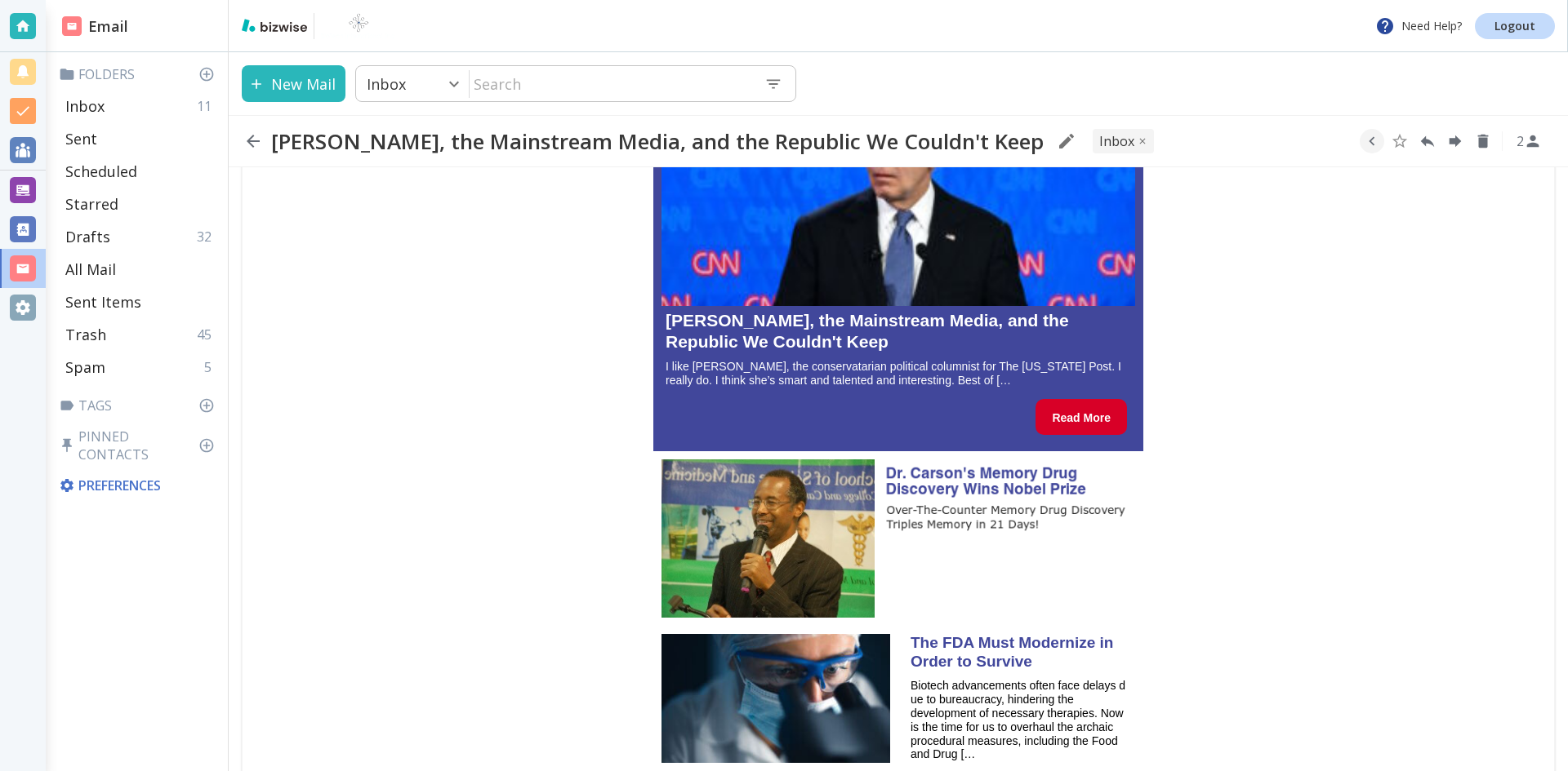
scroll to position [571, 0]
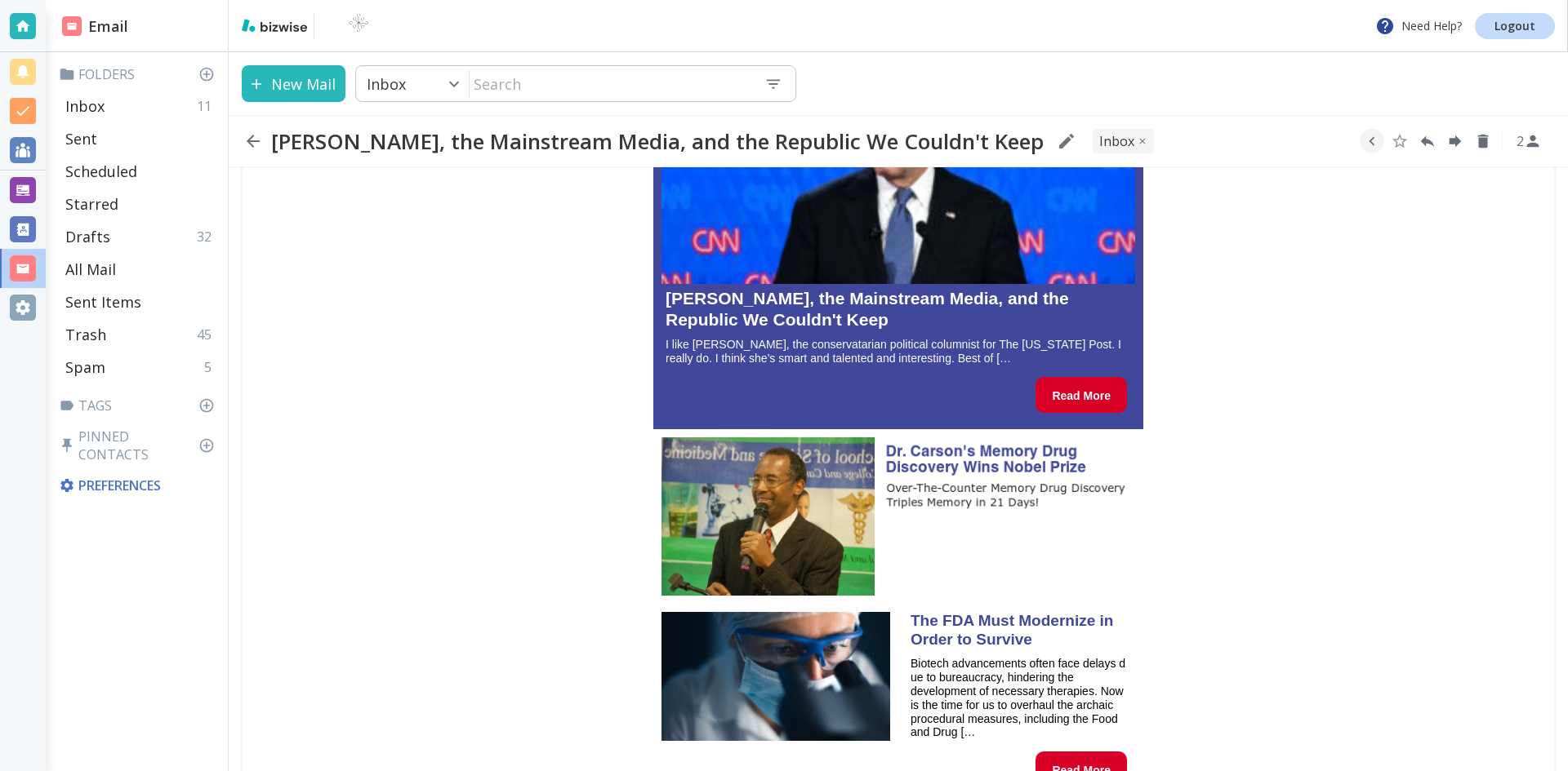
click at [1077, 391] on strong "Read More" at bounding box center [1081, 395] width 58 height 13
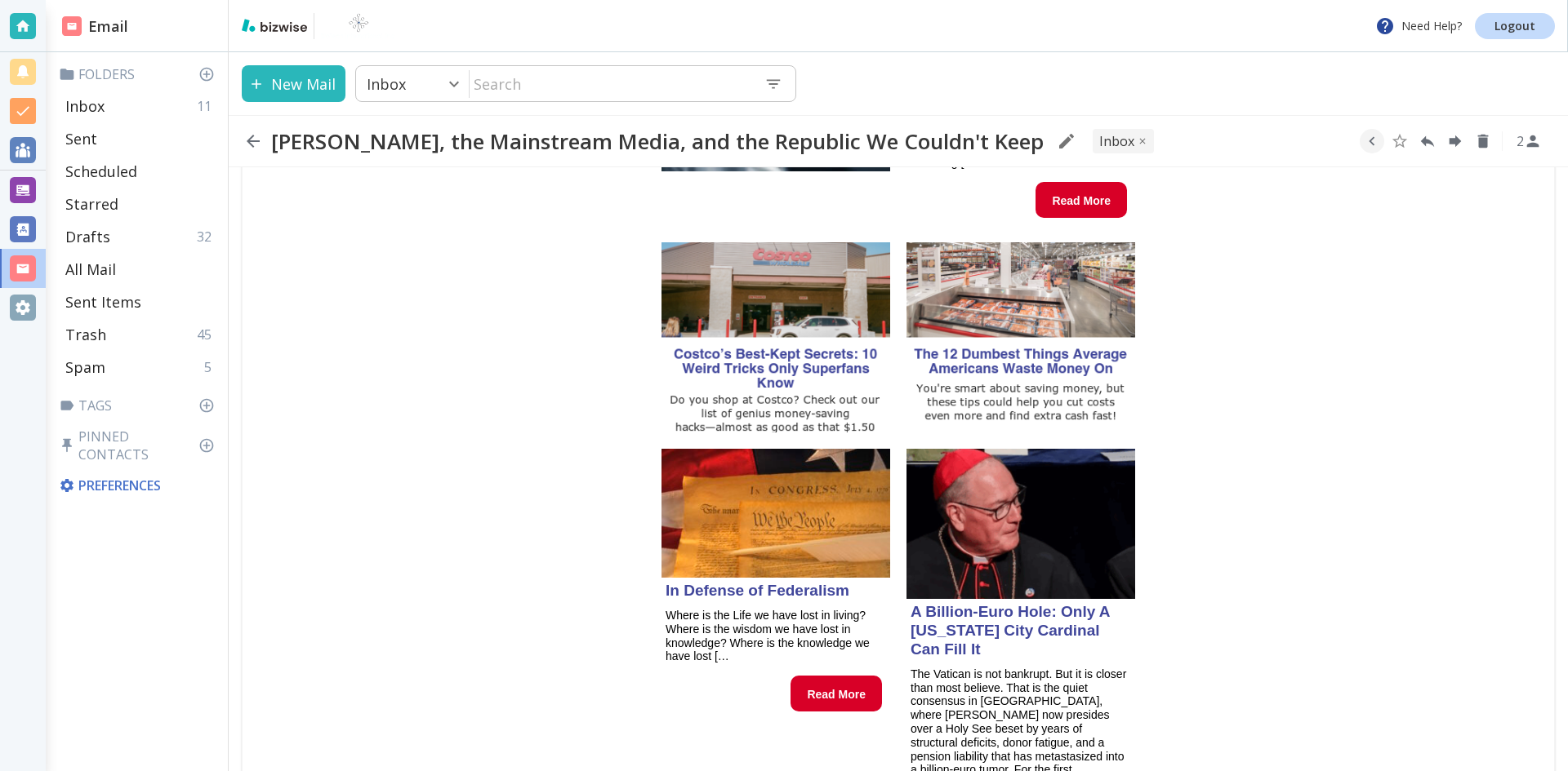
scroll to position [1143, 0]
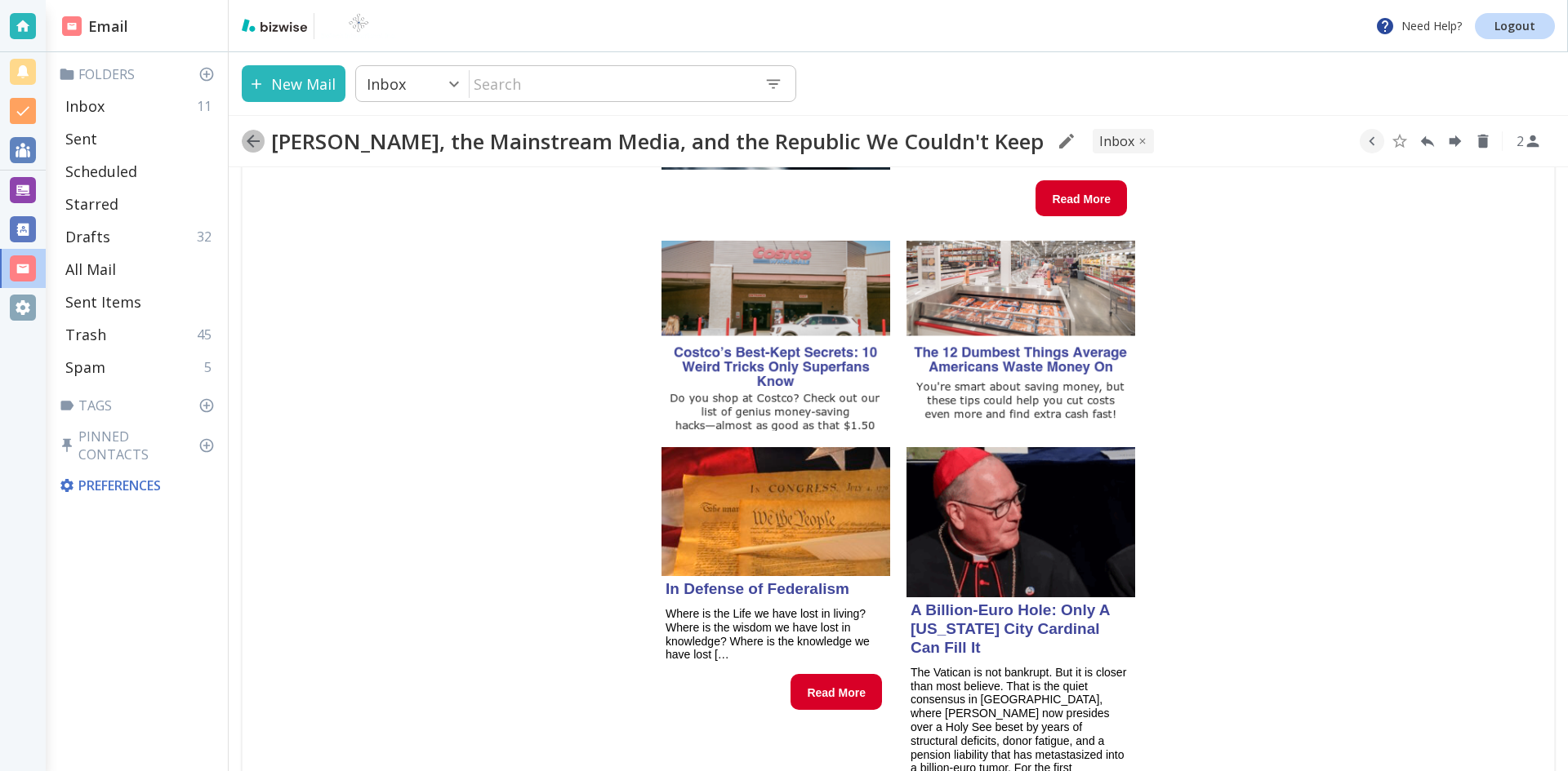
click at [252, 137] on icon "button" at bounding box center [253, 140] width 13 height 13
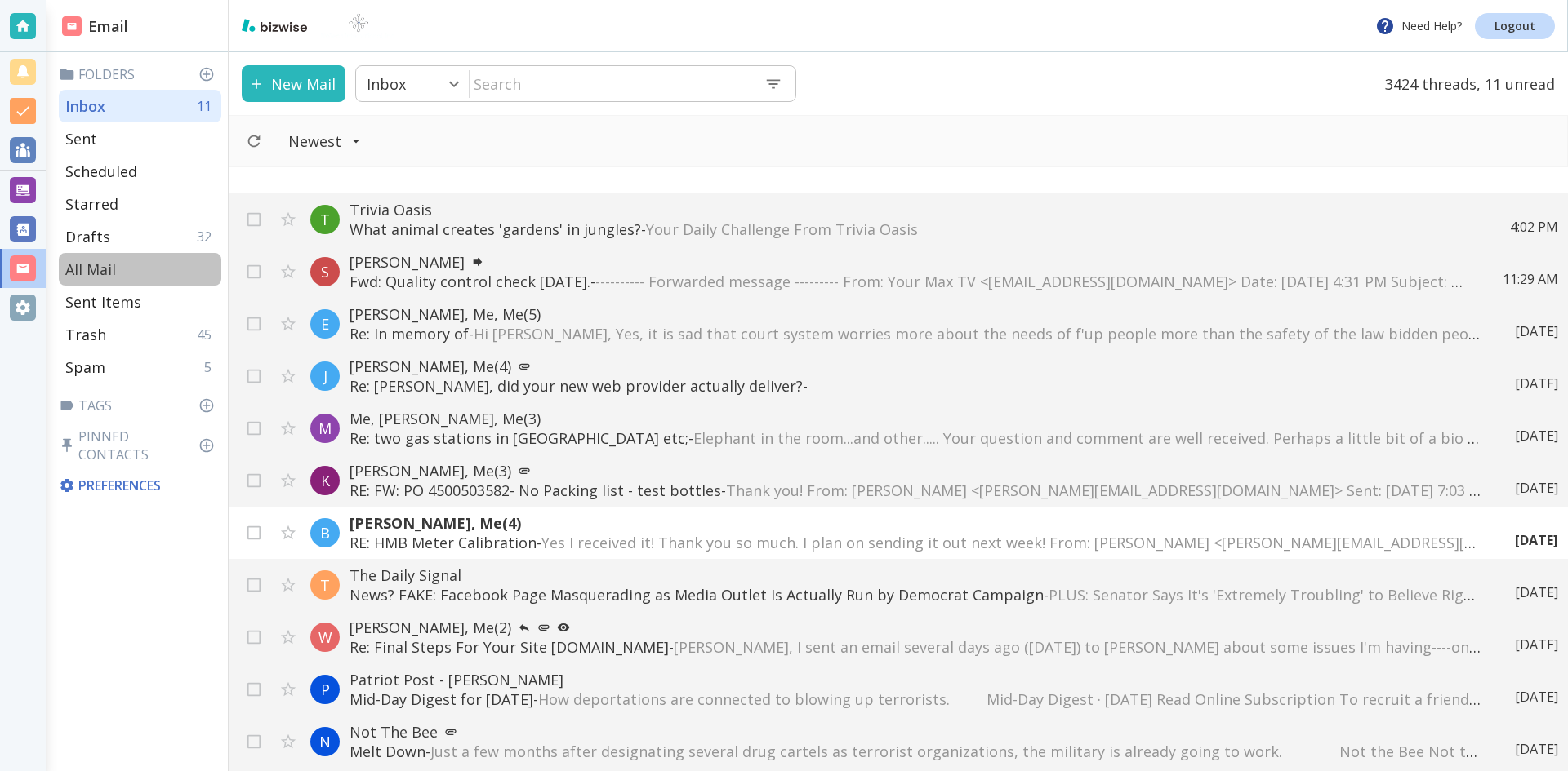
click at [102, 266] on p "All Mail" at bounding box center [91, 270] width 51 height 19
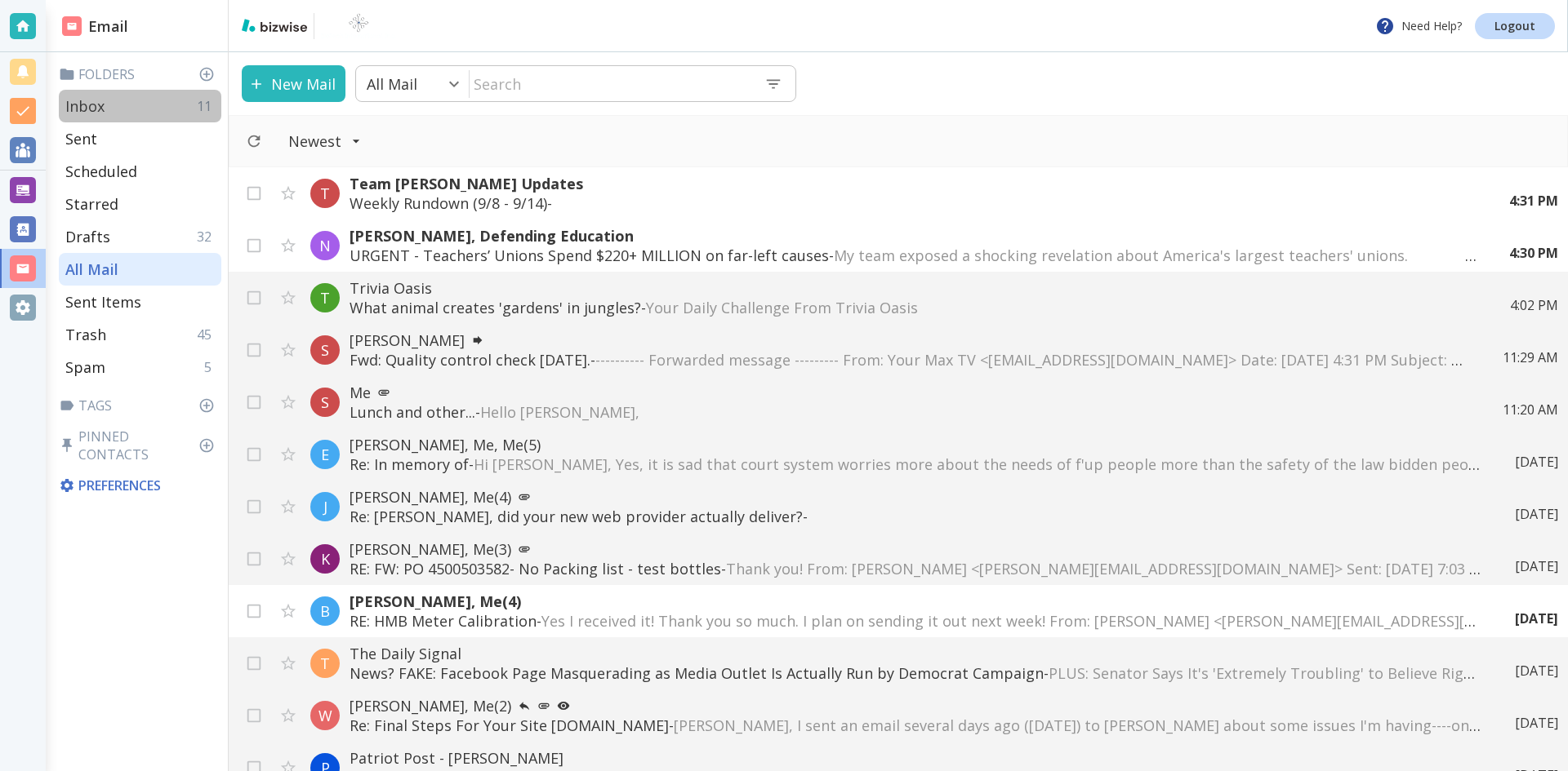
click at [88, 100] on p "Inbox" at bounding box center [85, 106] width 39 height 19
type input "0"
